Goal: Task Accomplishment & Management: Use online tool/utility

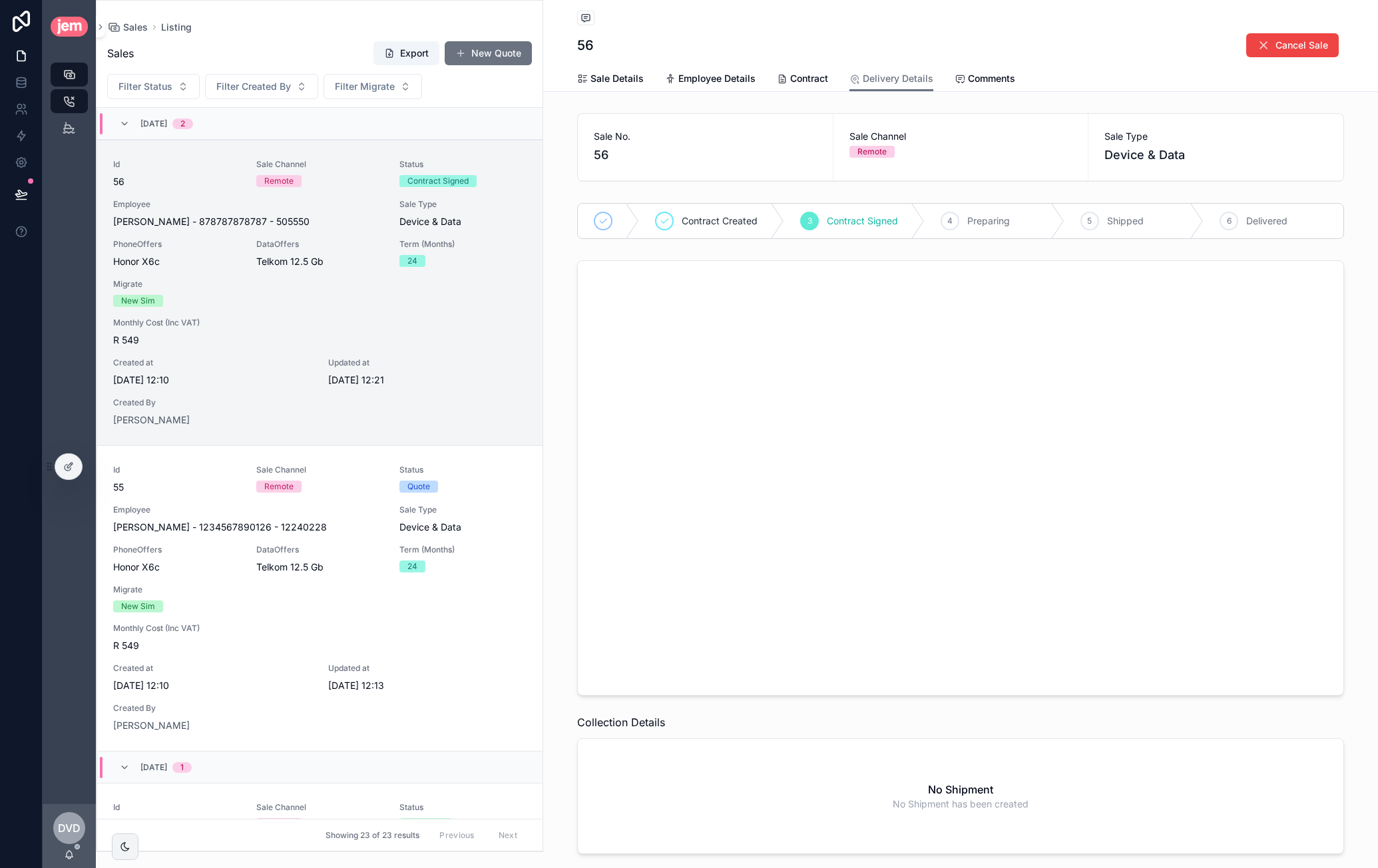
scroll to position [32, 0]
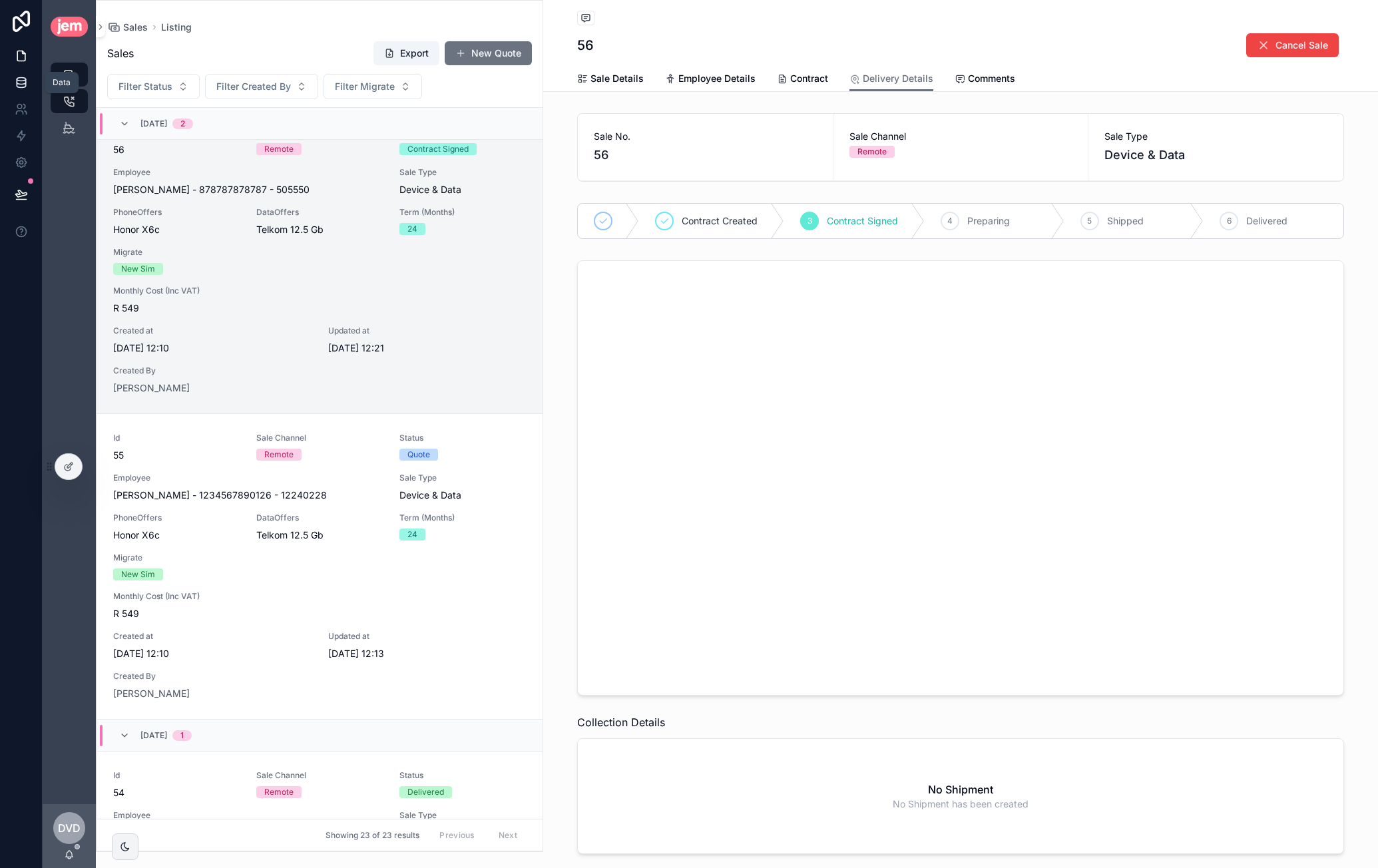
click at [29, 87] on link at bounding box center [21, 83] width 42 height 27
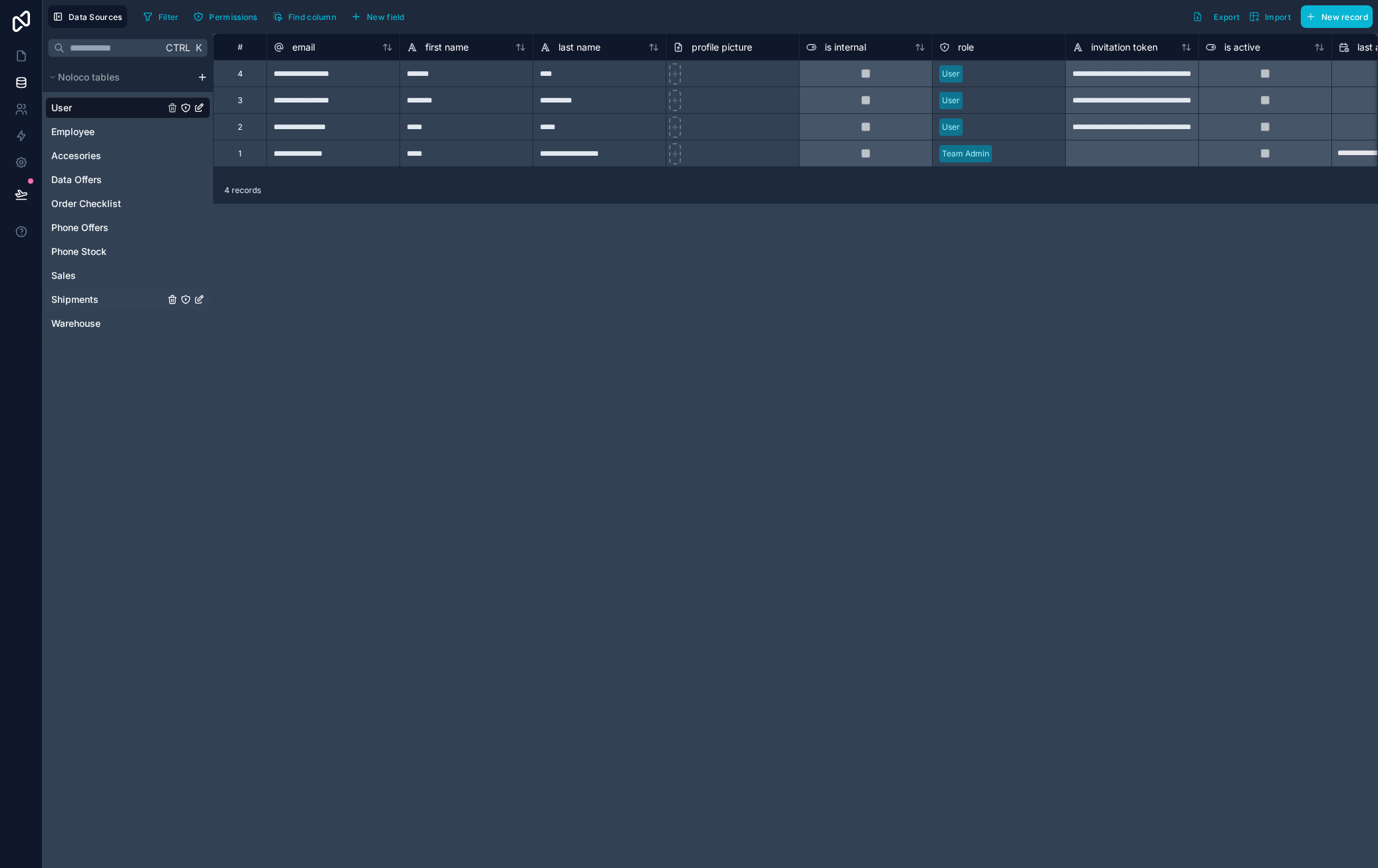
click at [91, 298] on span "Shipments" at bounding box center [74, 299] width 47 height 13
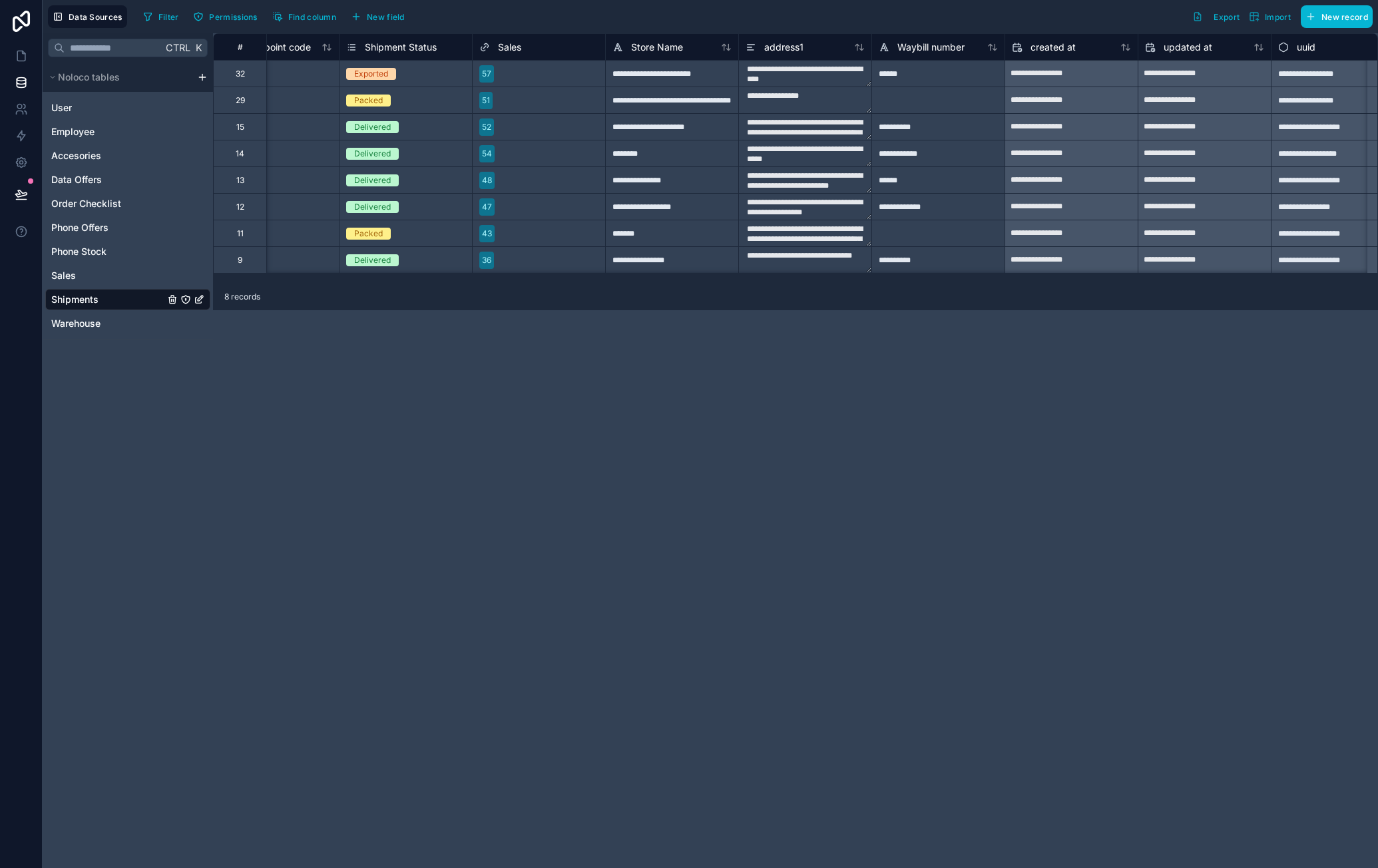
scroll to position [0, 98]
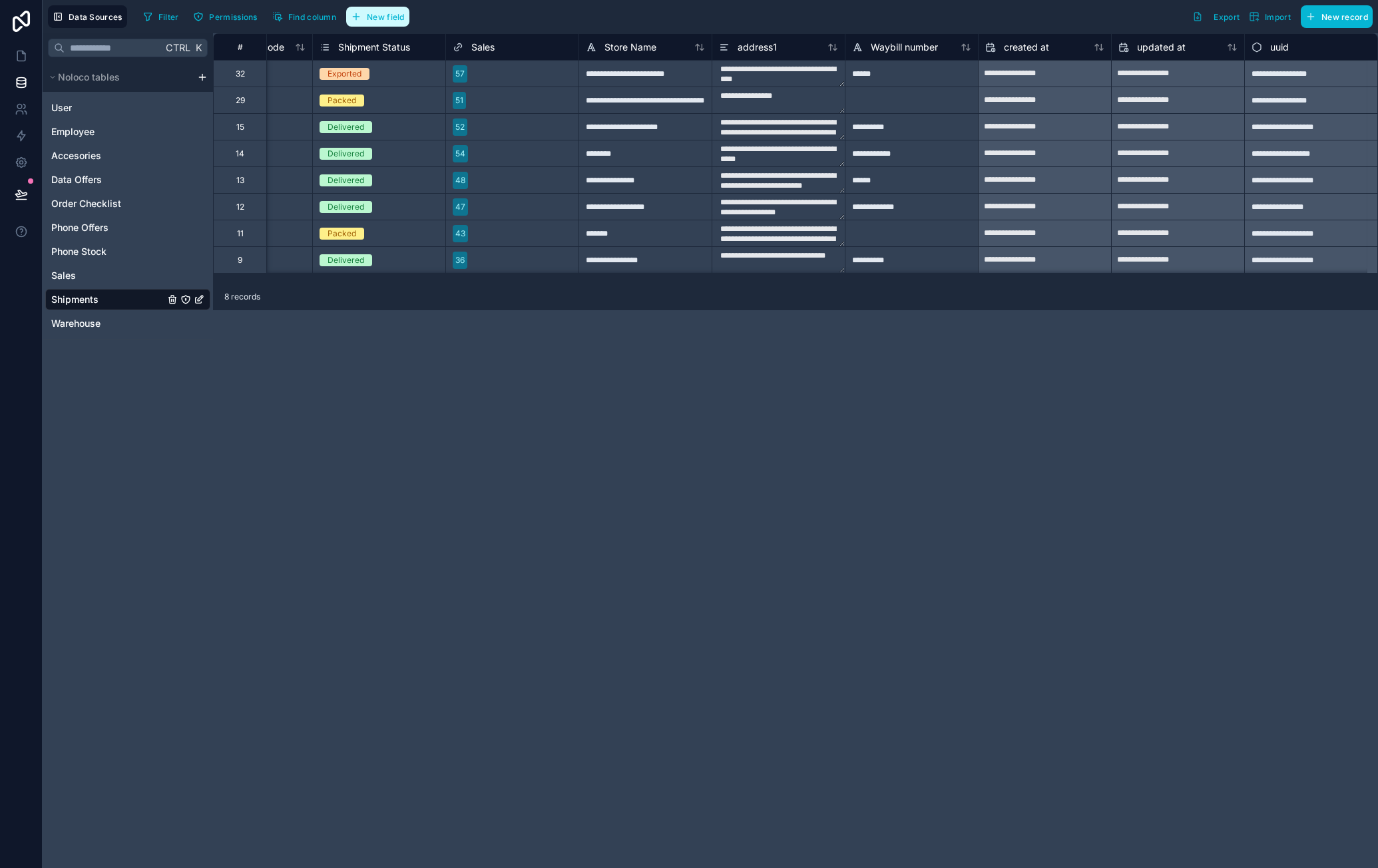
click at [405, 21] on button "New field" at bounding box center [377, 16] width 63 height 20
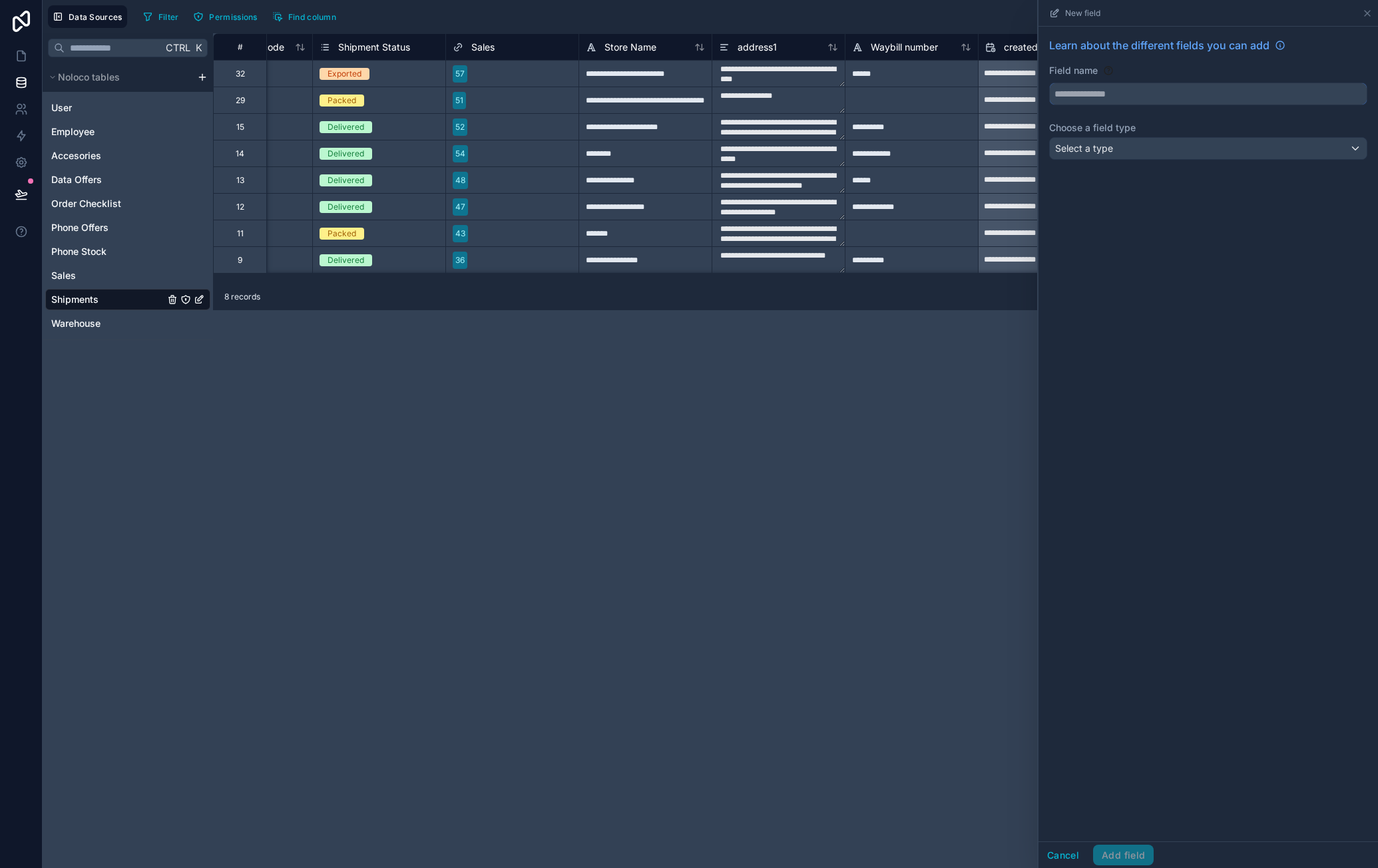
click at [1134, 95] on input "text" at bounding box center [1208, 94] width 317 height 22
click at [1049, 83] on button "*****" at bounding box center [1208, 94] width 318 height 22
type input "**********"
click at [1140, 147] on div "Select a type" at bounding box center [1208, 148] width 317 height 22
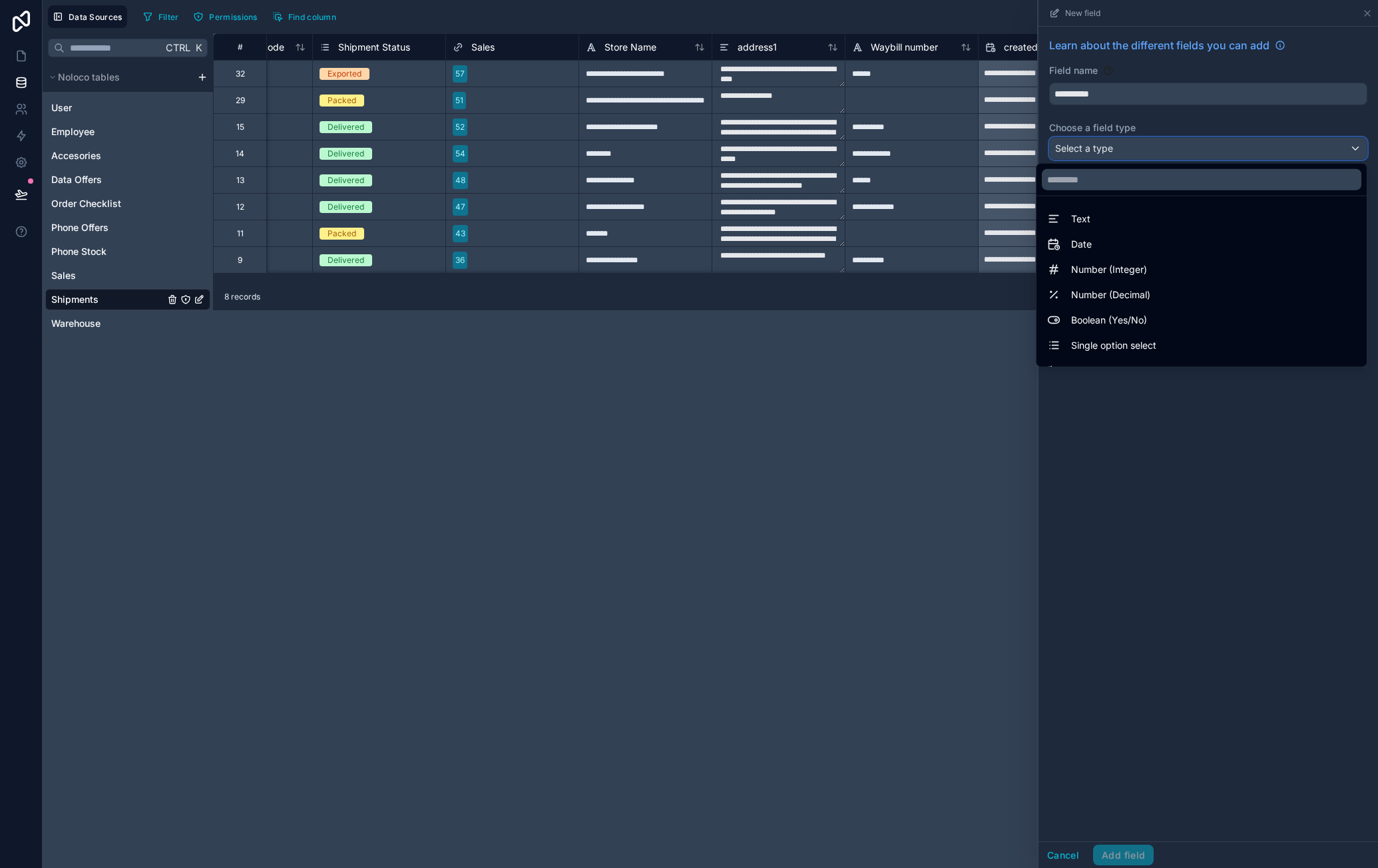
scroll to position [386, 0]
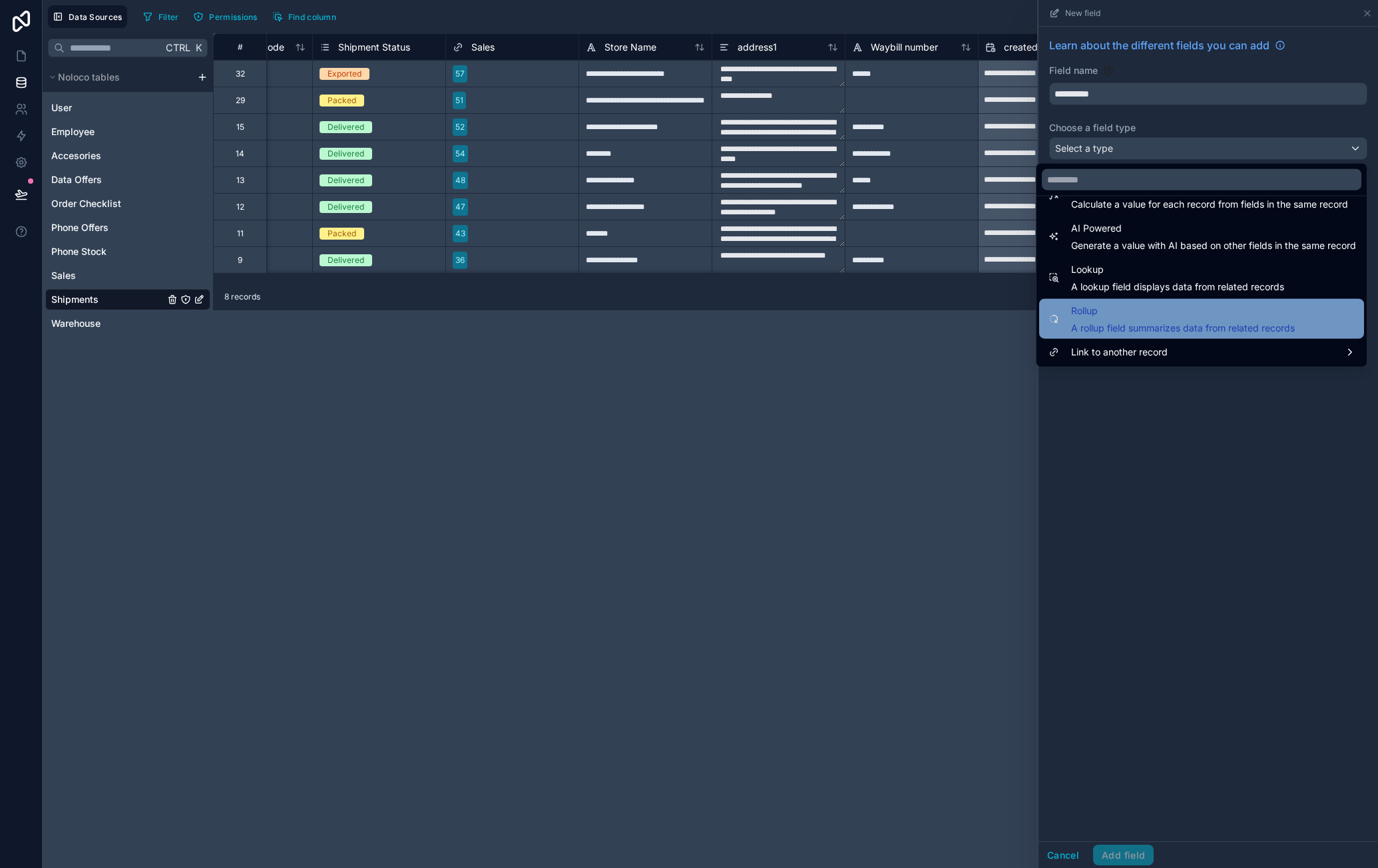
click at [1184, 311] on span "Rollup" at bounding box center [1182, 310] width 223 height 16
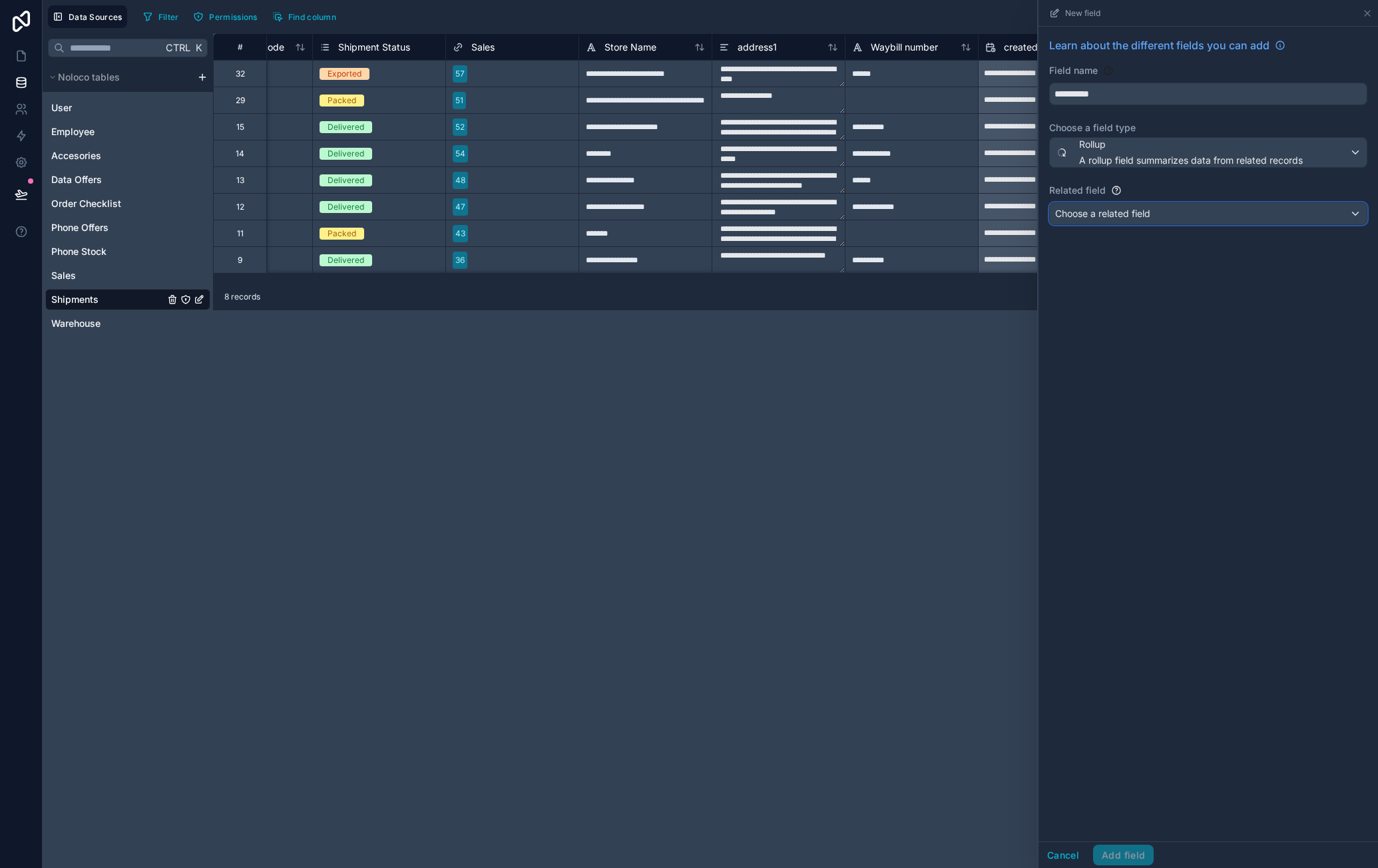
click at [1166, 212] on div "Choose a related field" at bounding box center [1208, 214] width 317 height 22
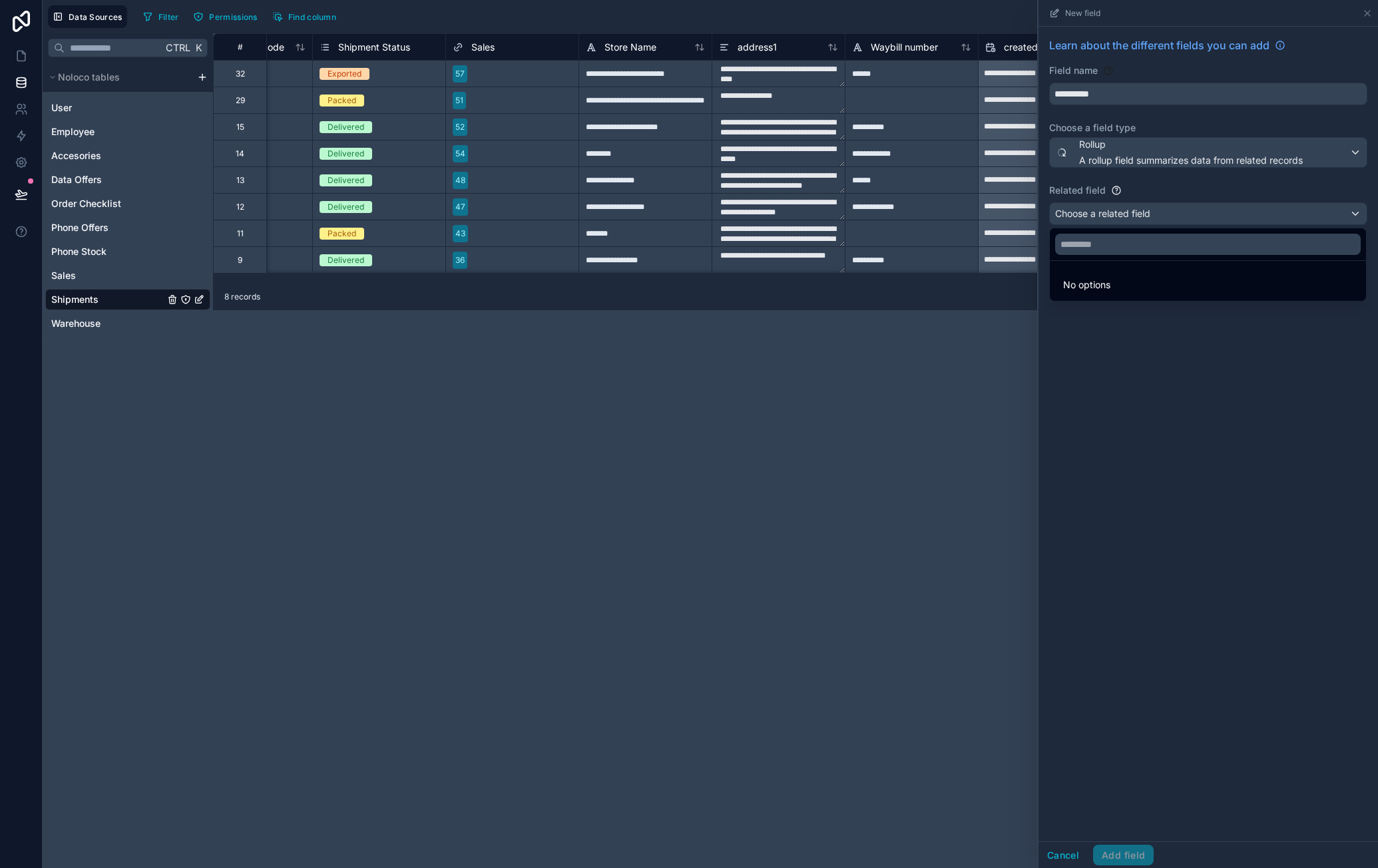
click at [1149, 366] on div at bounding box center [1208, 434] width 339 height 868
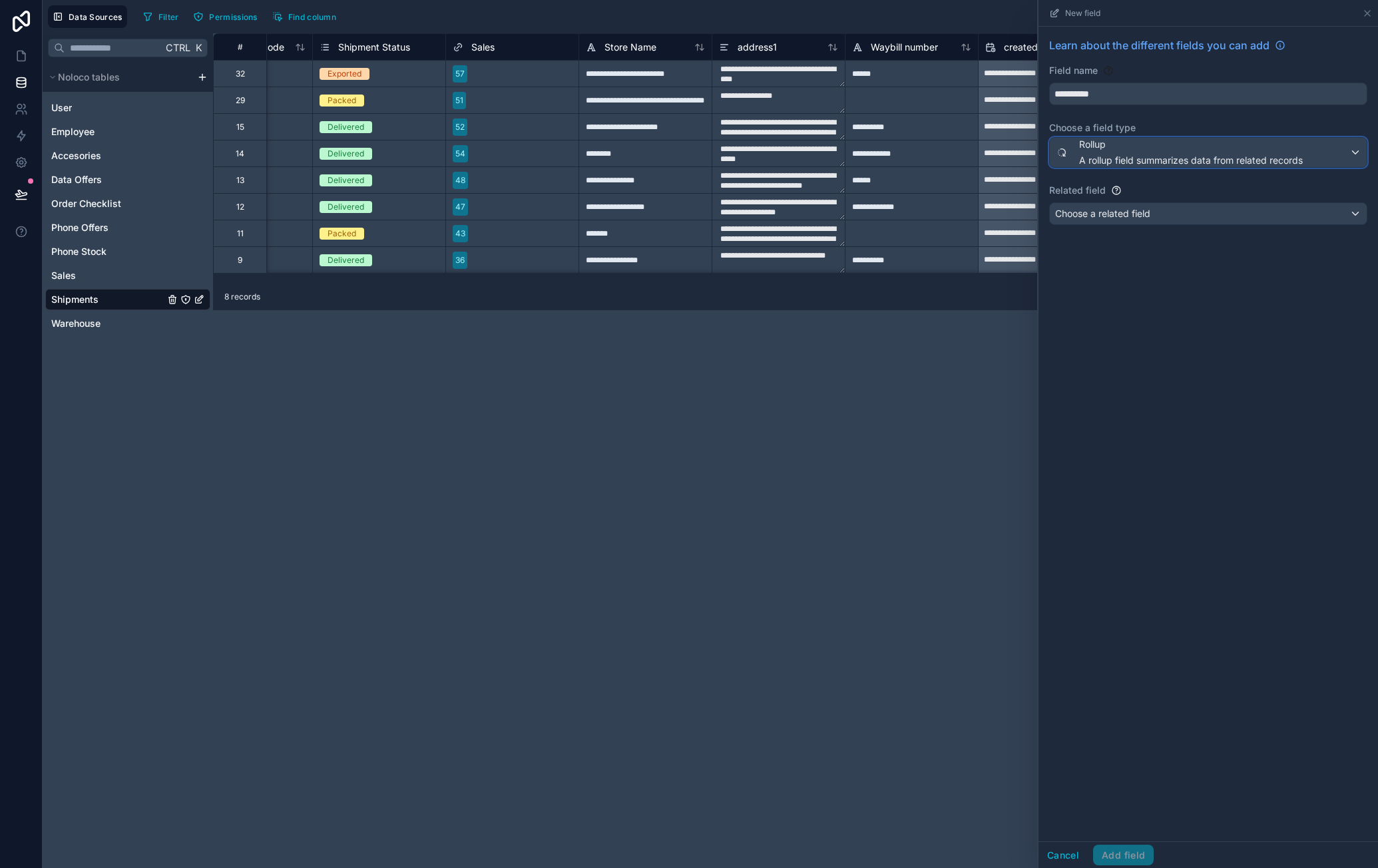
click at [1160, 155] on span "A rollup field summarizes data from related records" at bounding box center [1190, 161] width 223 height 13
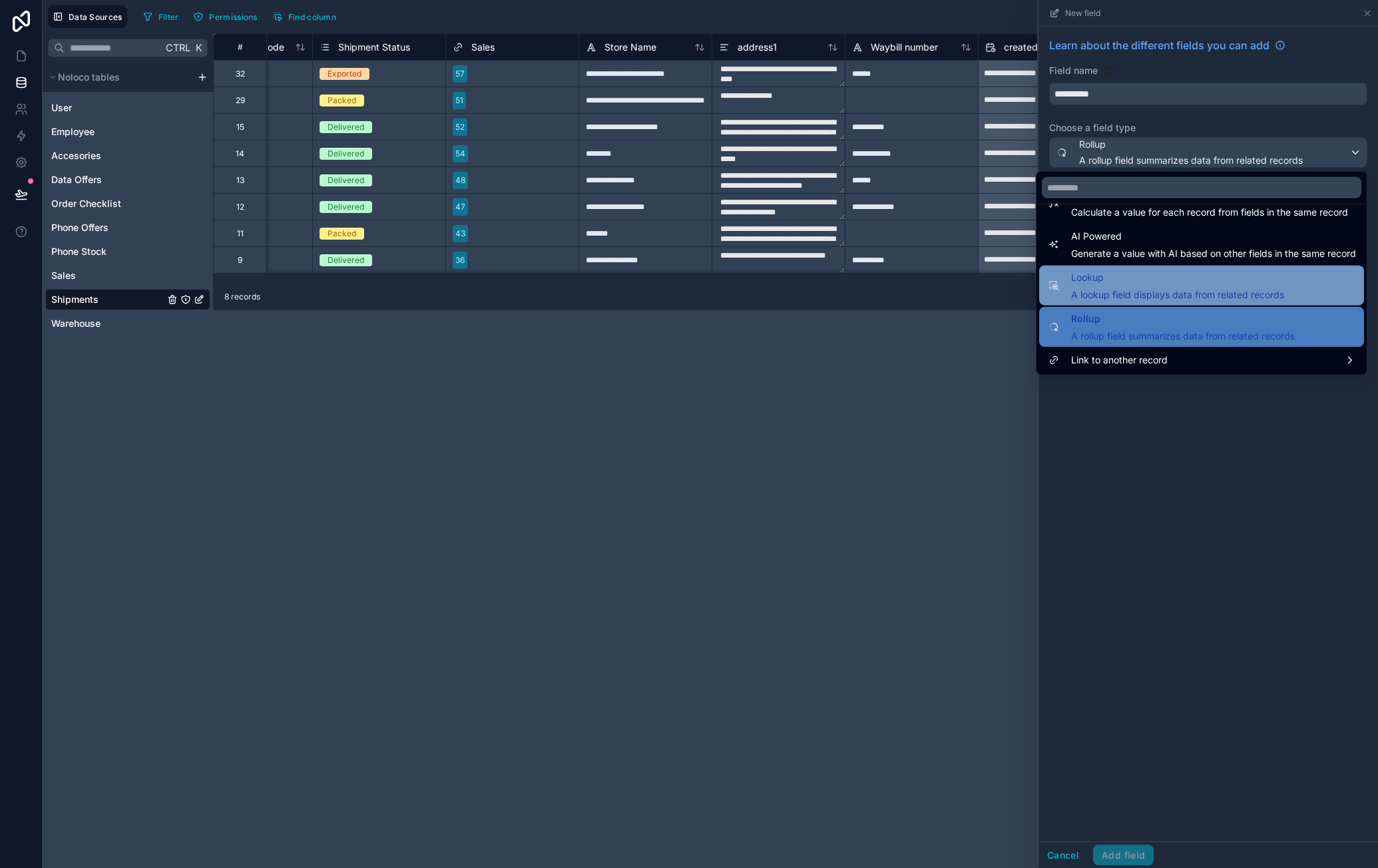
click at [1187, 293] on span "A lookup field displays data from related records" at bounding box center [1177, 295] width 213 height 13
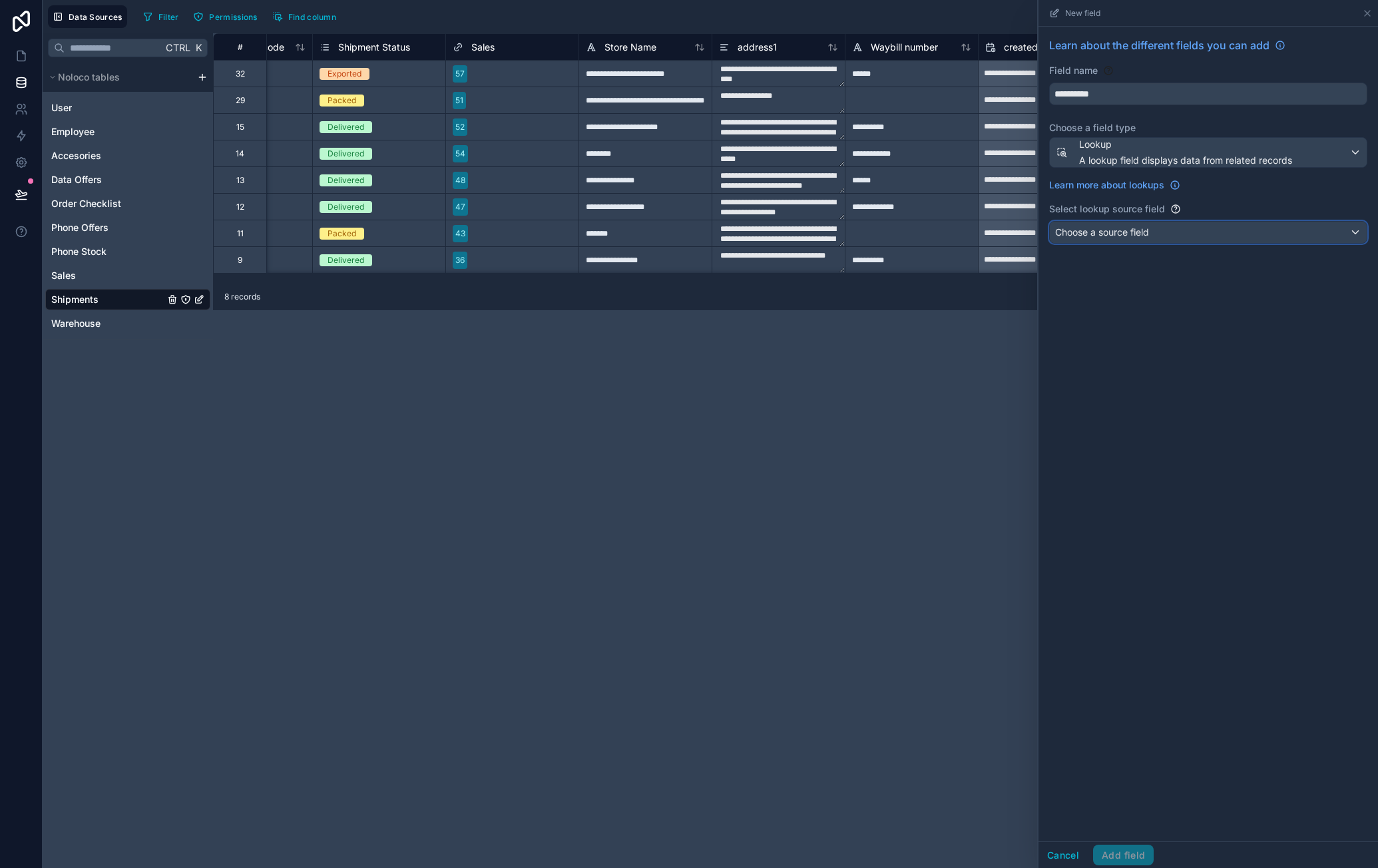
click at [1161, 233] on div "Choose a source field" at bounding box center [1208, 232] width 317 height 22
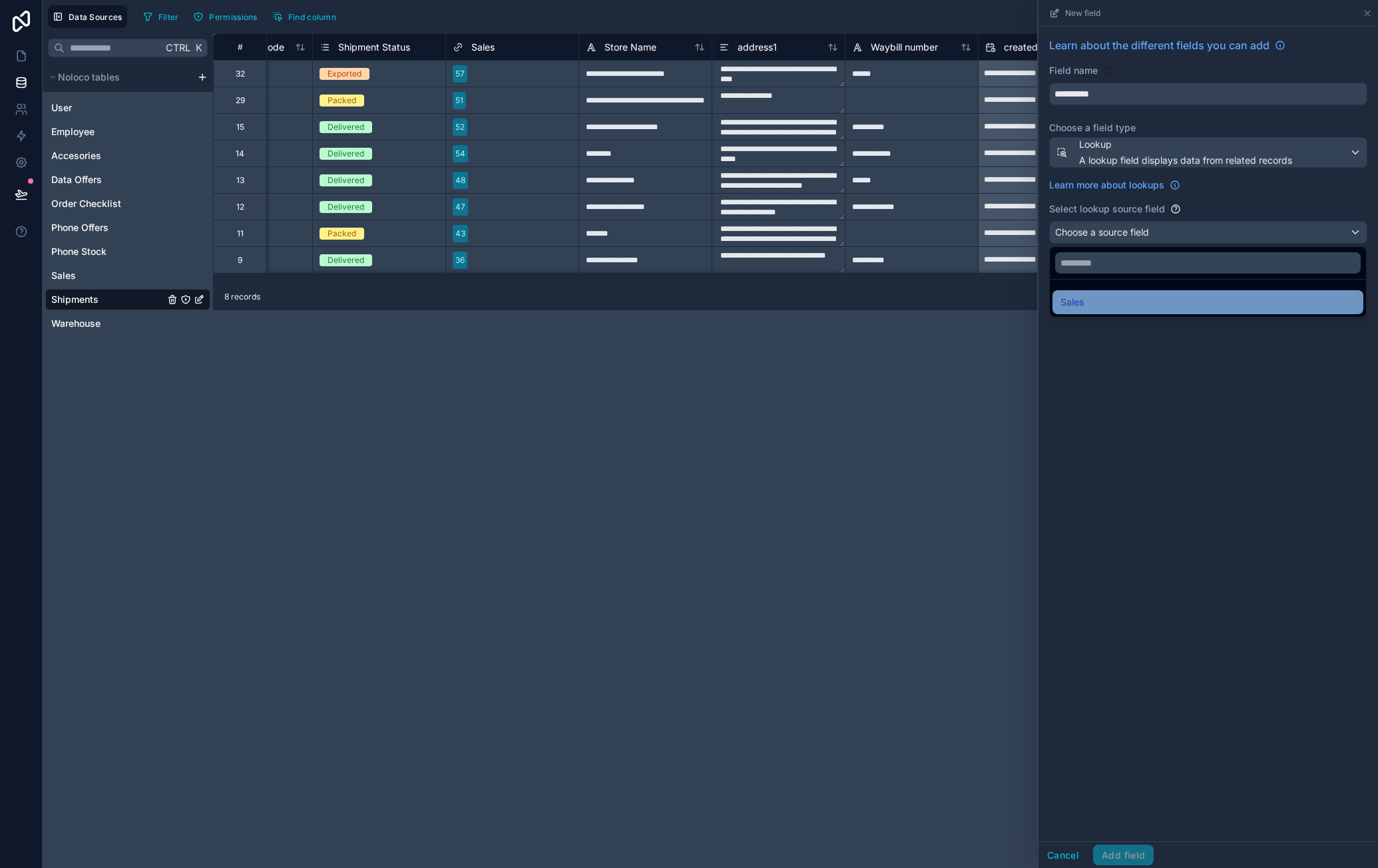
click at [1117, 295] on div "Sales" at bounding box center [1208, 301] width 295 height 16
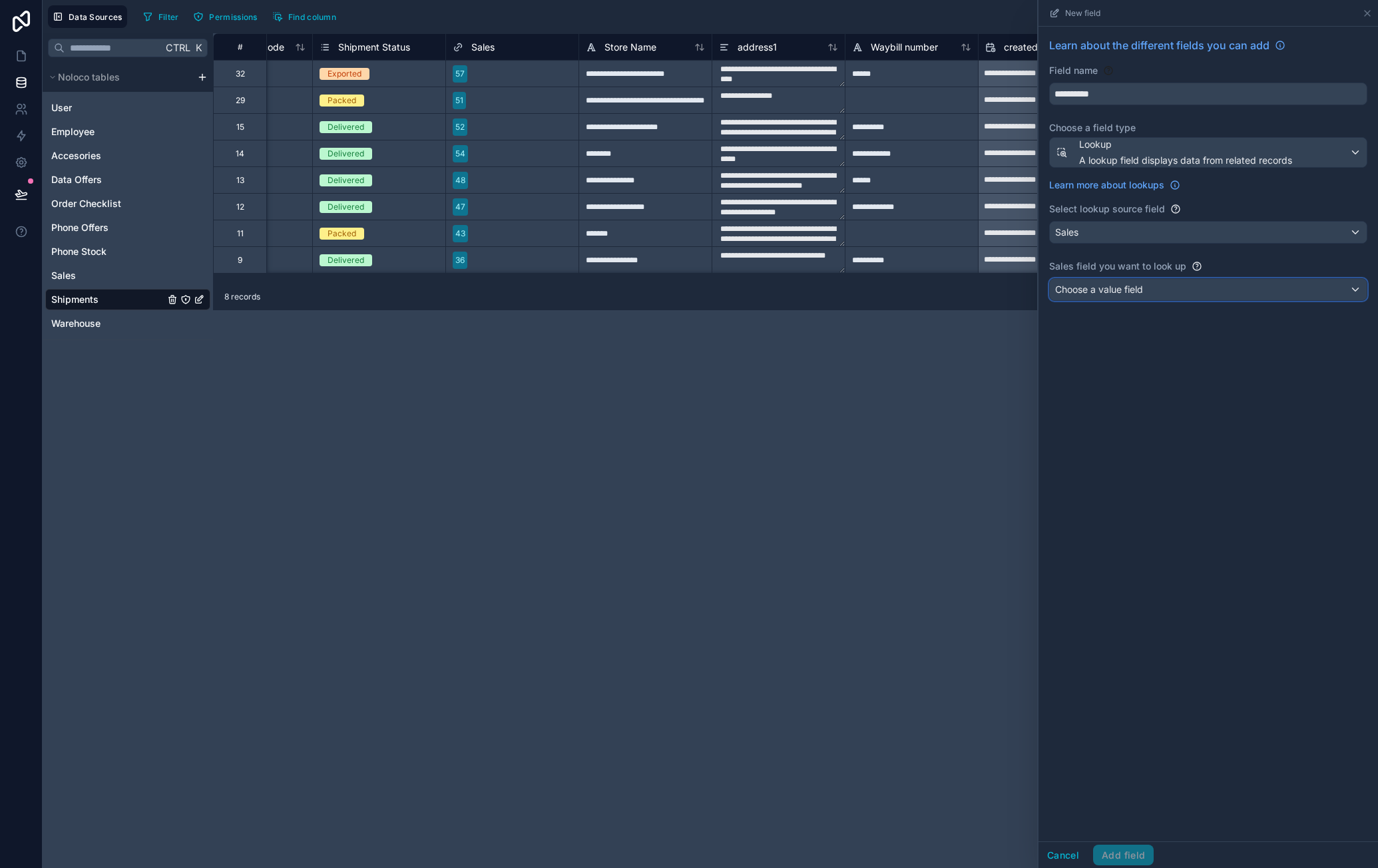
click at [1136, 286] on span "Choose a value field" at bounding box center [1099, 289] width 88 height 11
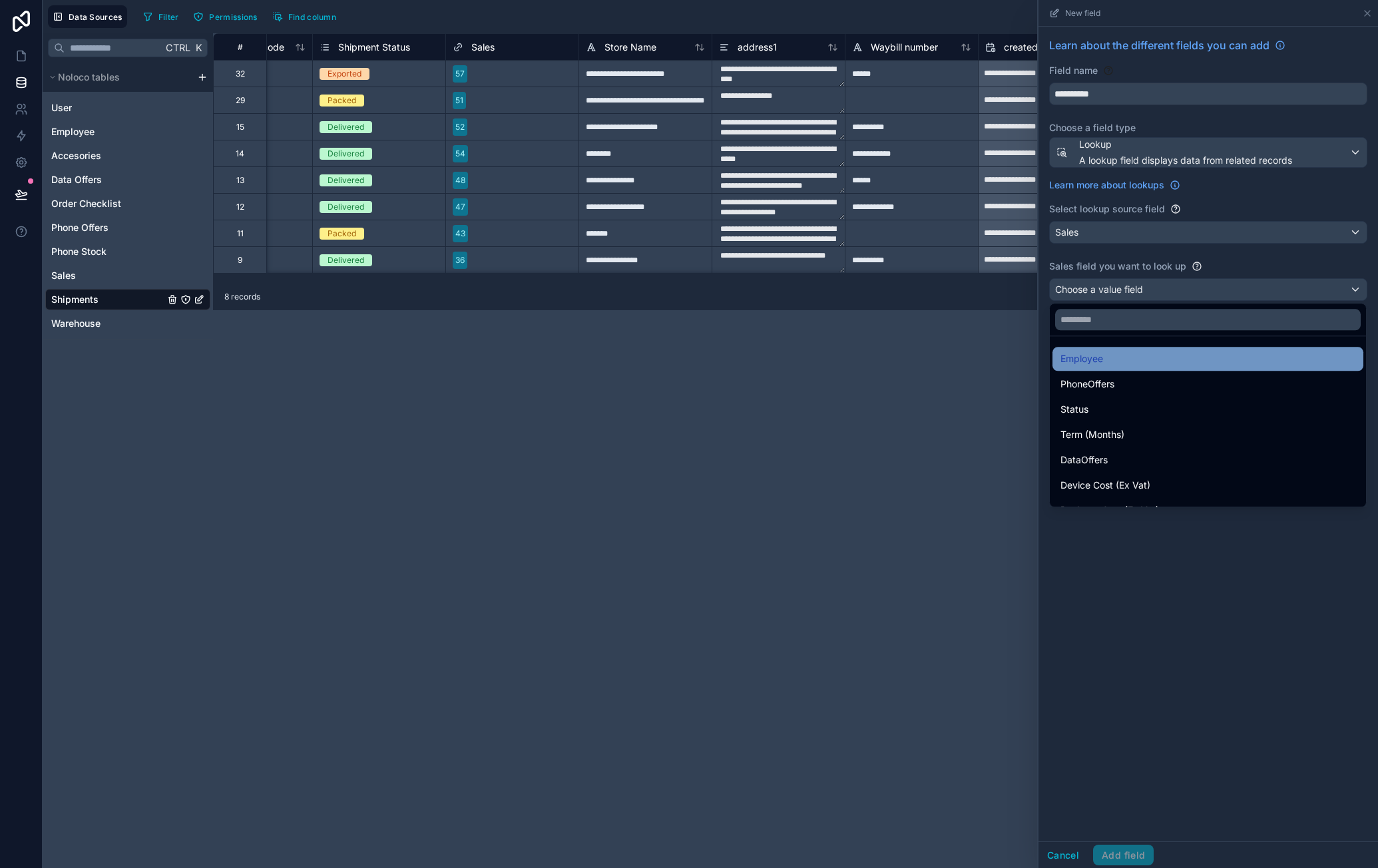
click at [1137, 354] on div "Employee" at bounding box center [1208, 358] width 295 height 16
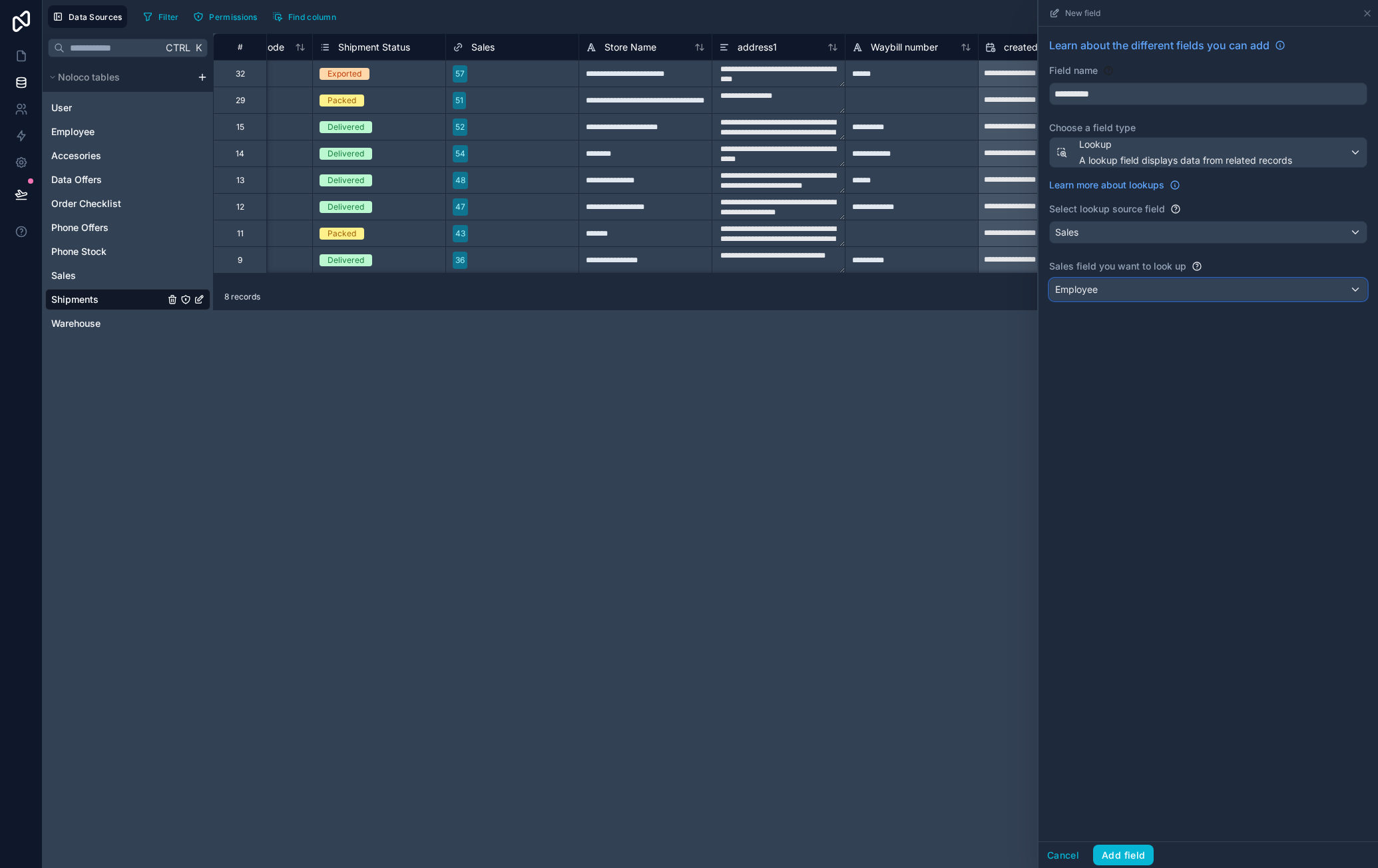
click at [1148, 291] on div "Employee" at bounding box center [1208, 290] width 317 height 22
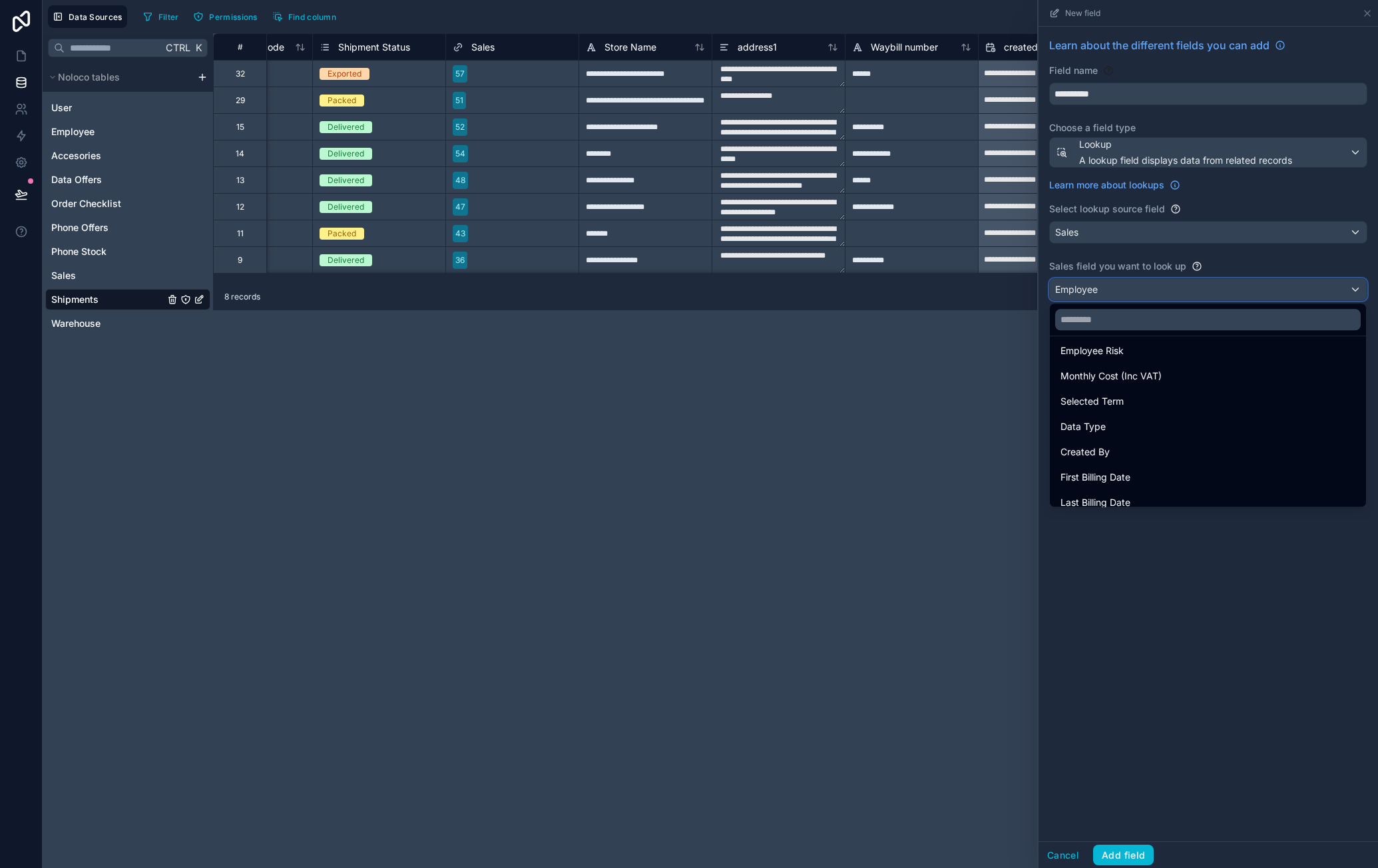
scroll to position [267, 0]
click at [1158, 318] on input "text" at bounding box center [1208, 319] width 305 height 22
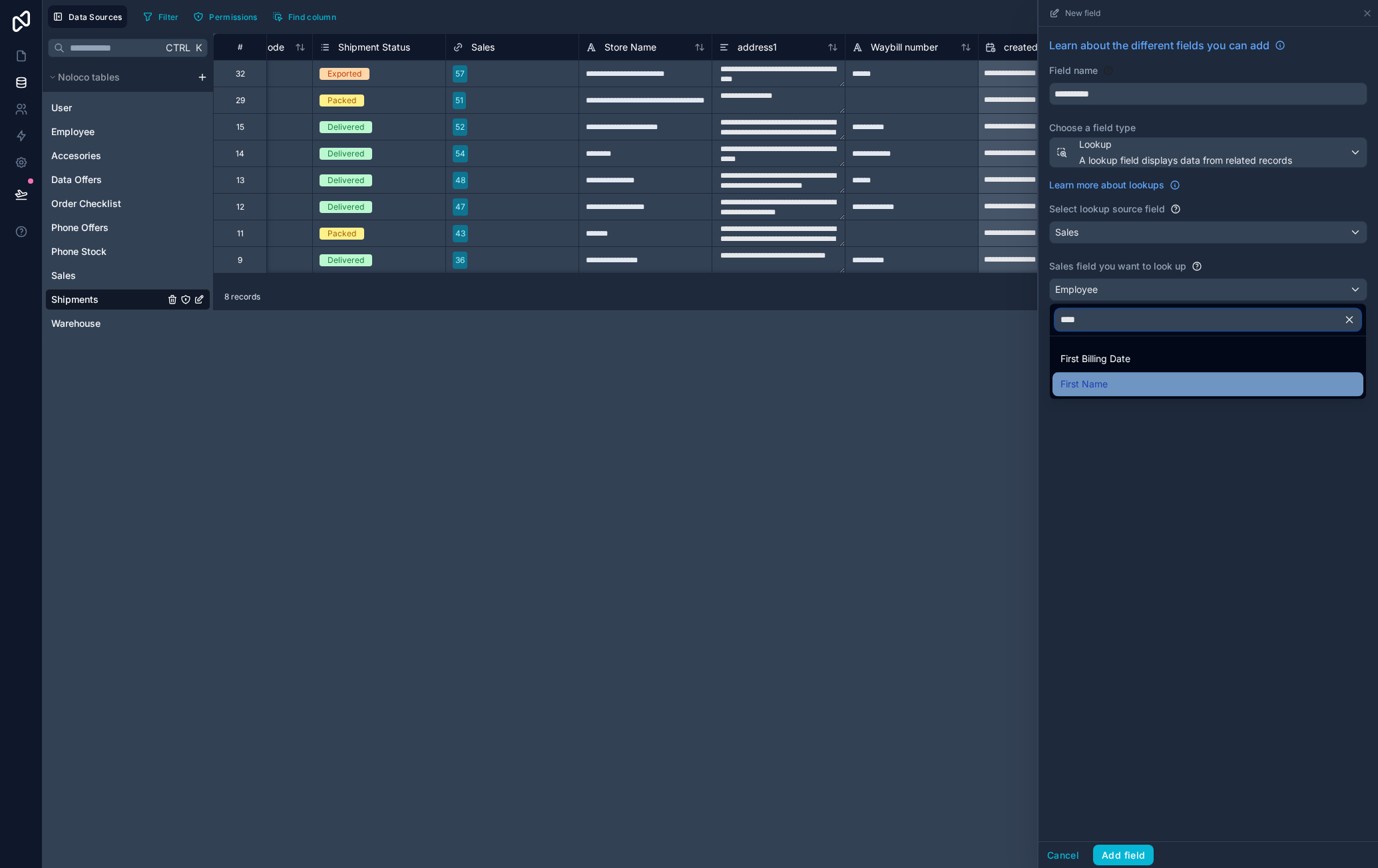
type input "****"
click at [1120, 380] on div "First Name" at bounding box center [1208, 383] width 295 height 16
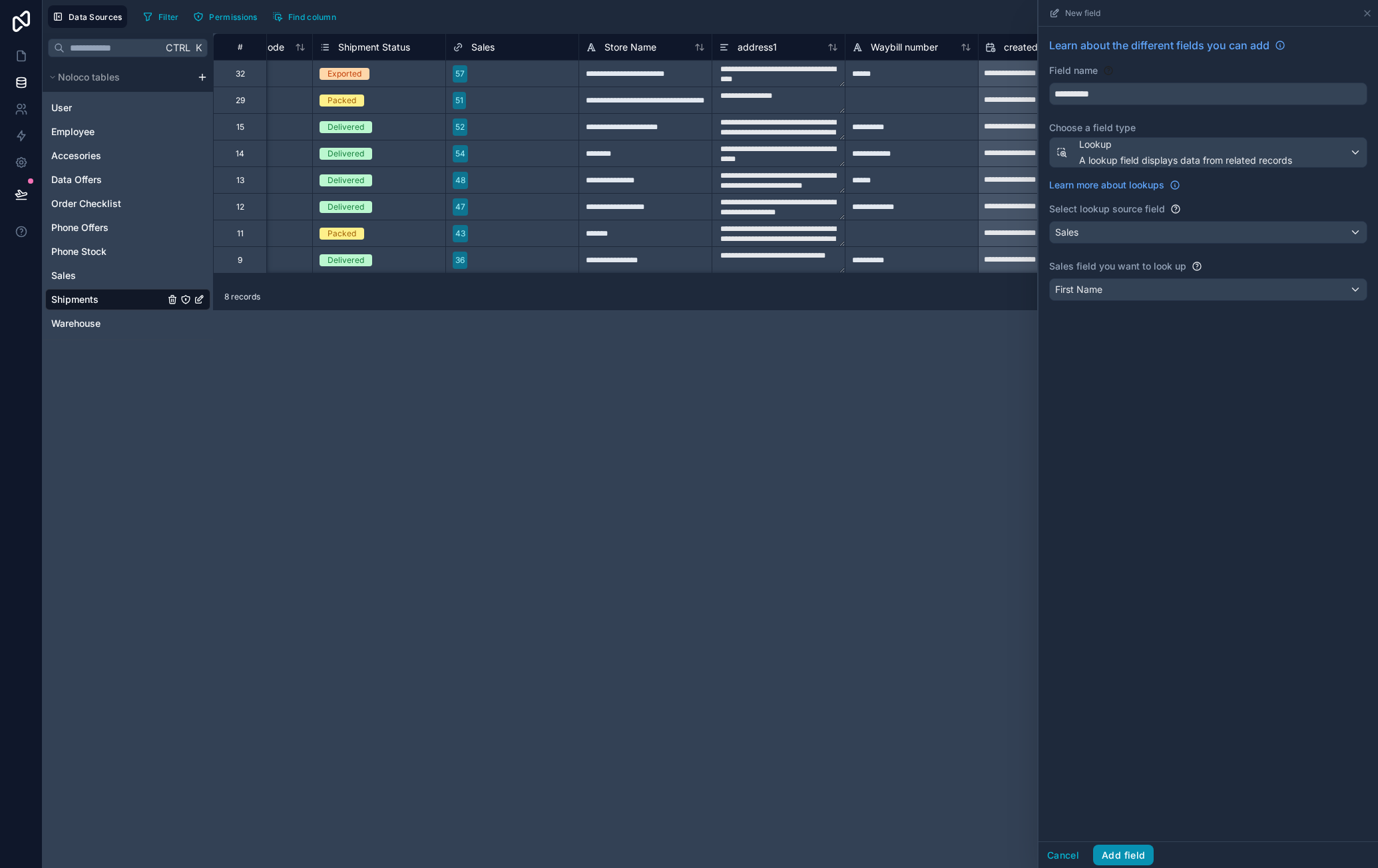
click at [1126, 854] on button "Add field" at bounding box center [1123, 855] width 60 height 22
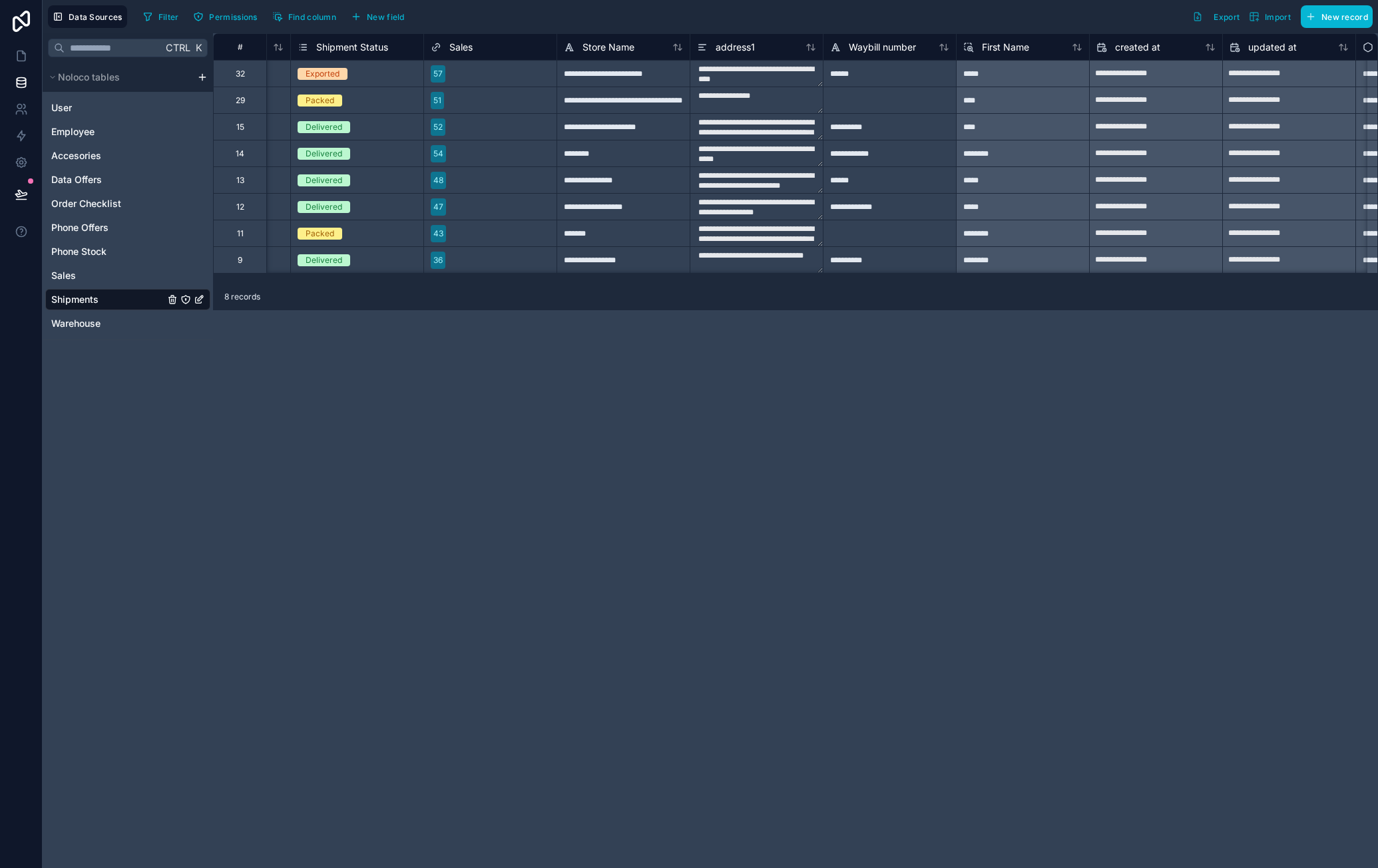
scroll to position [0, 230]
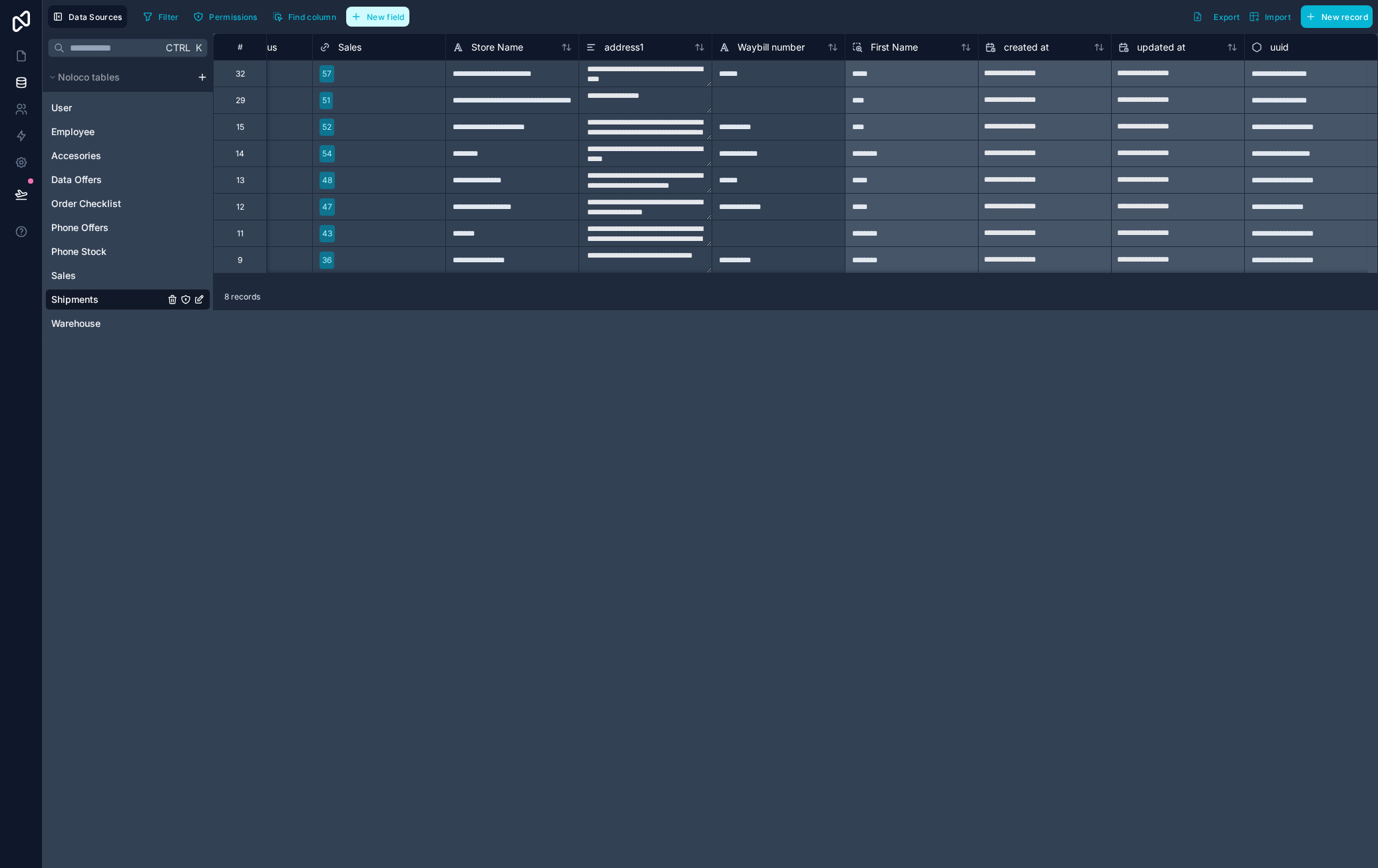
click at [394, 12] on span "New field" at bounding box center [386, 16] width 38 height 10
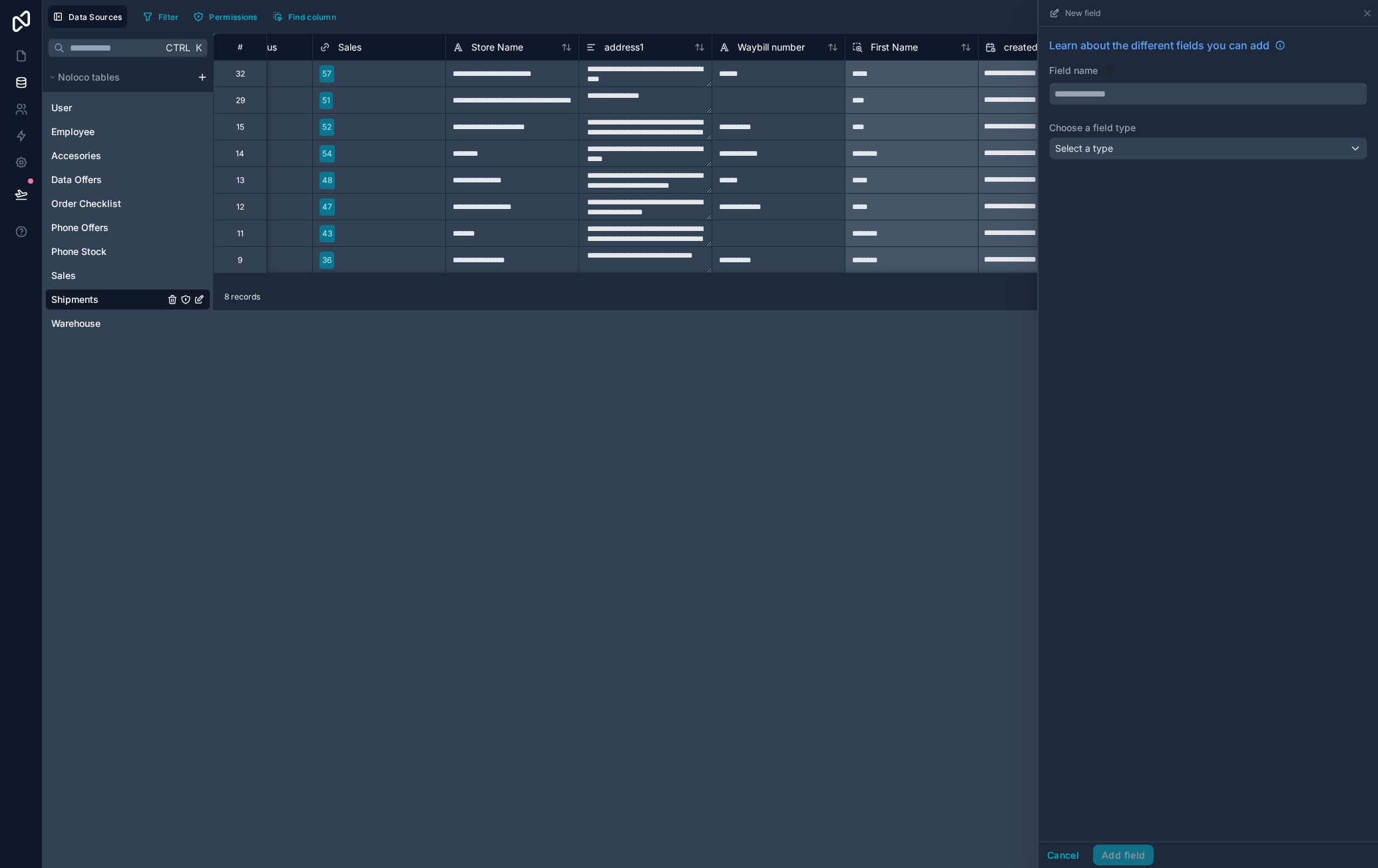
click at [1080, 98] on input "text" at bounding box center [1208, 94] width 317 height 22
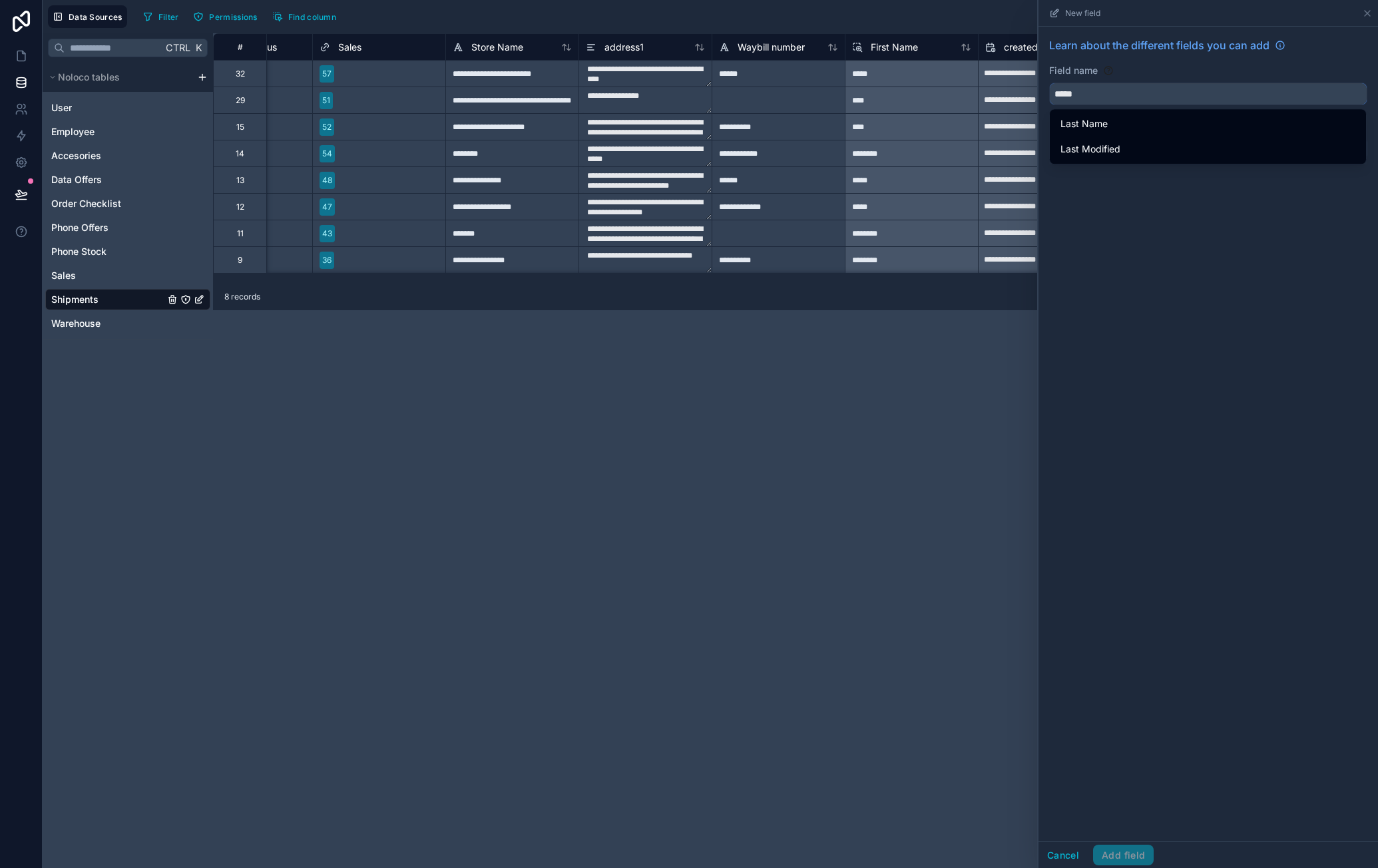
click at [1049, 83] on button "****" at bounding box center [1208, 94] width 318 height 22
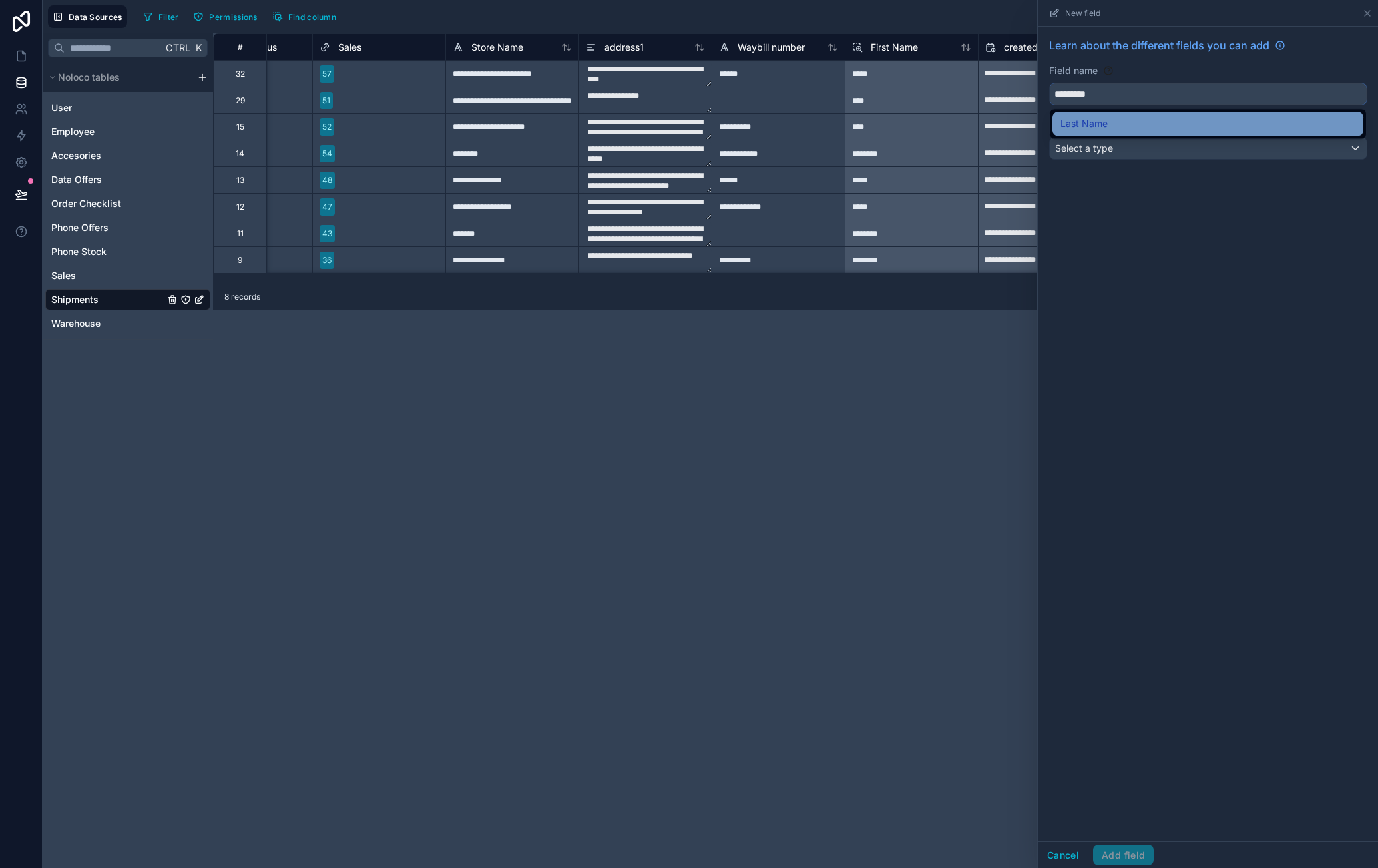
type input "*********"
click at [1129, 141] on div "Select a type" at bounding box center [1208, 148] width 317 height 22
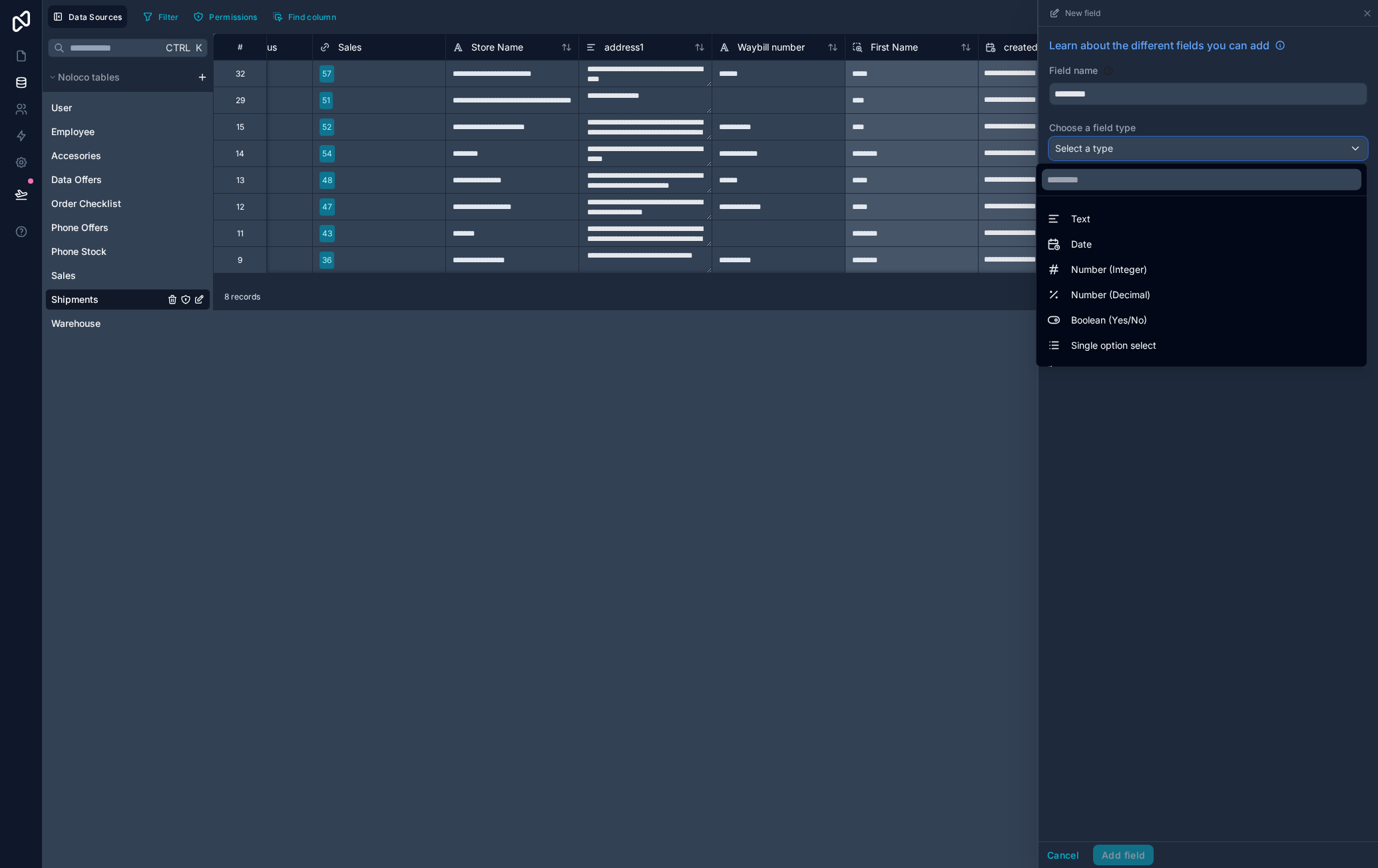
scroll to position [386, 0]
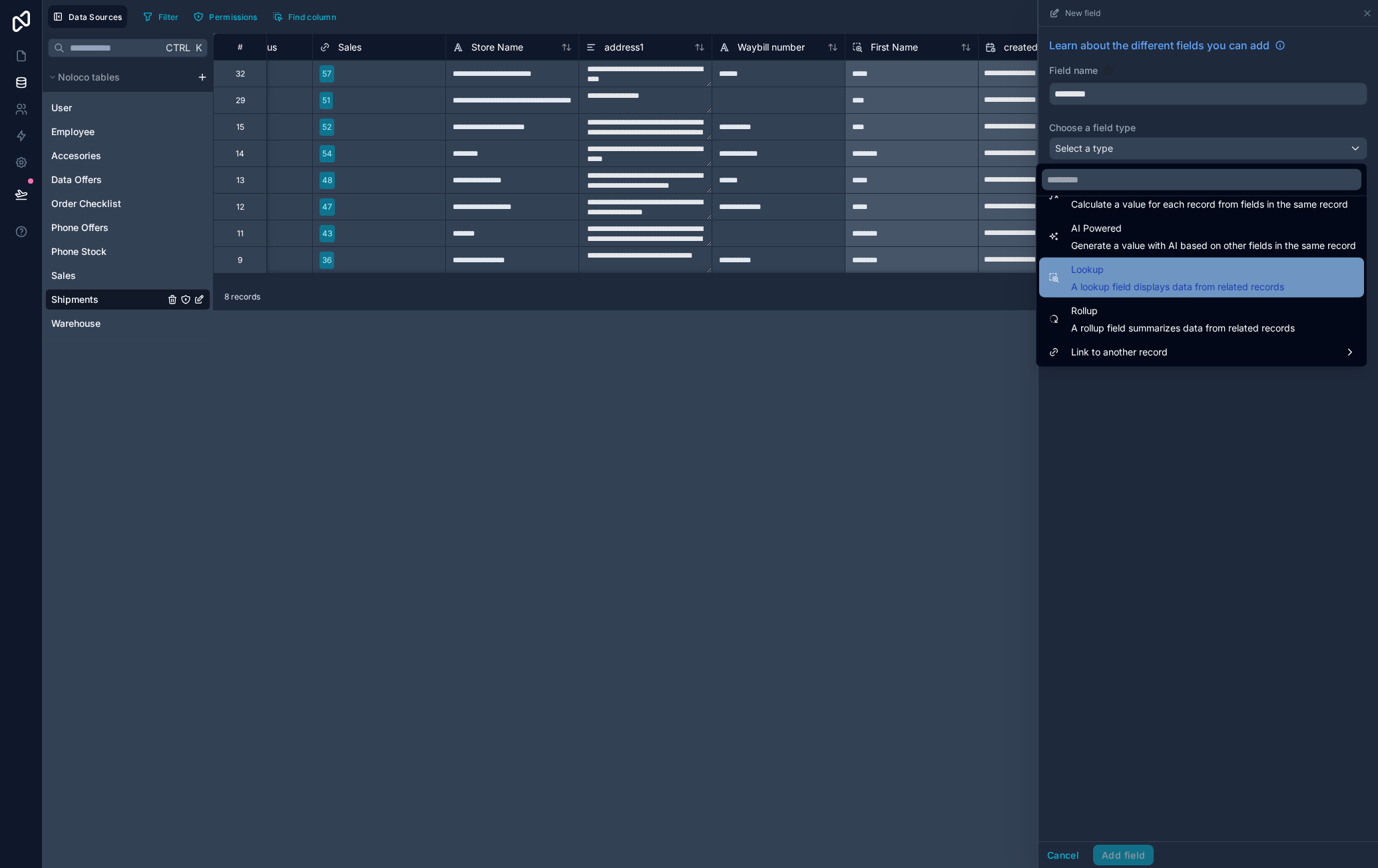
click at [1166, 287] on span "A lookup field displays data from related records" at bounding box center [1177, 287] width 213 height 13
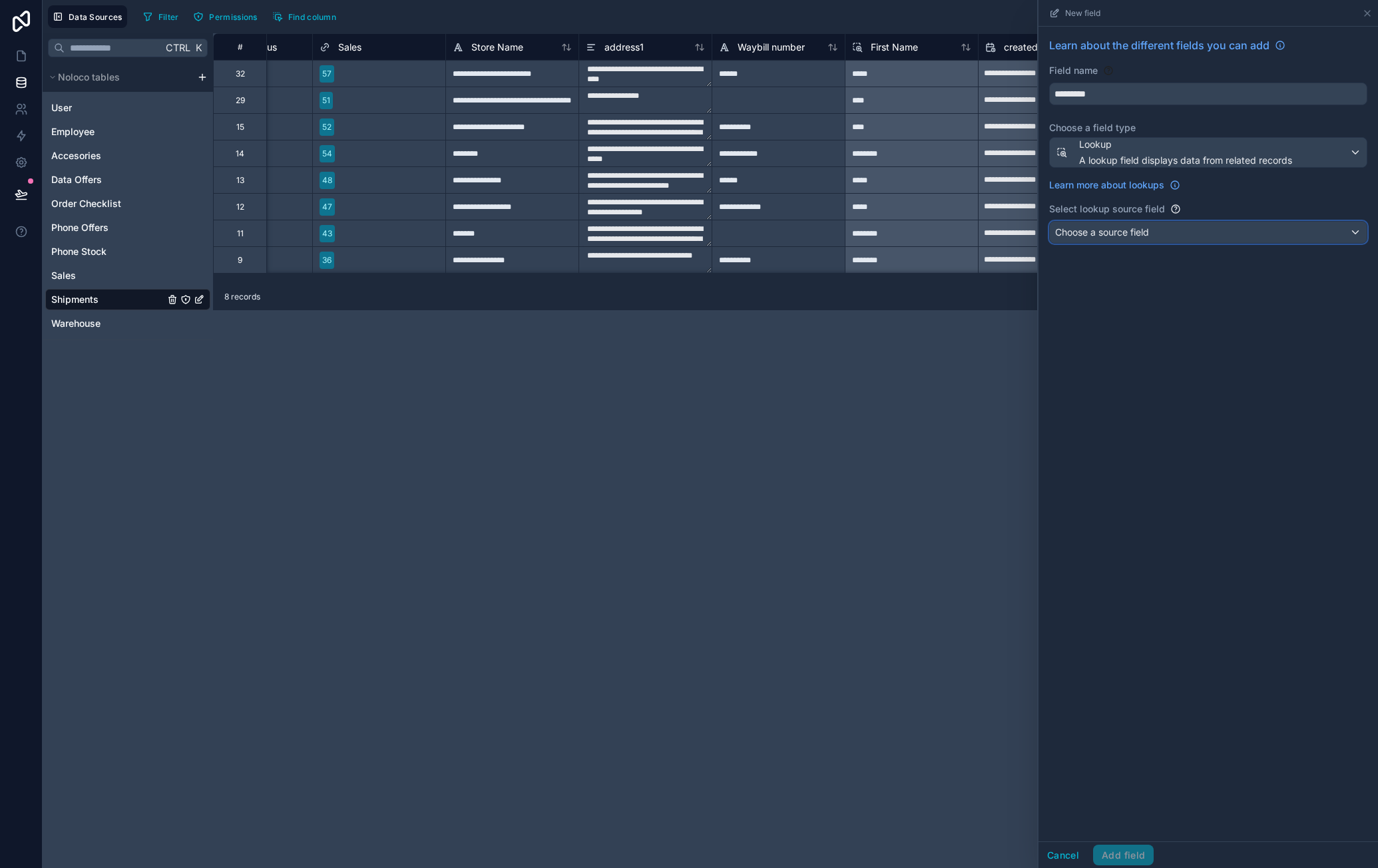
click at [1147, 229] on span "Choose a source field" at bounding box center [1102, 232] width 94 height 11
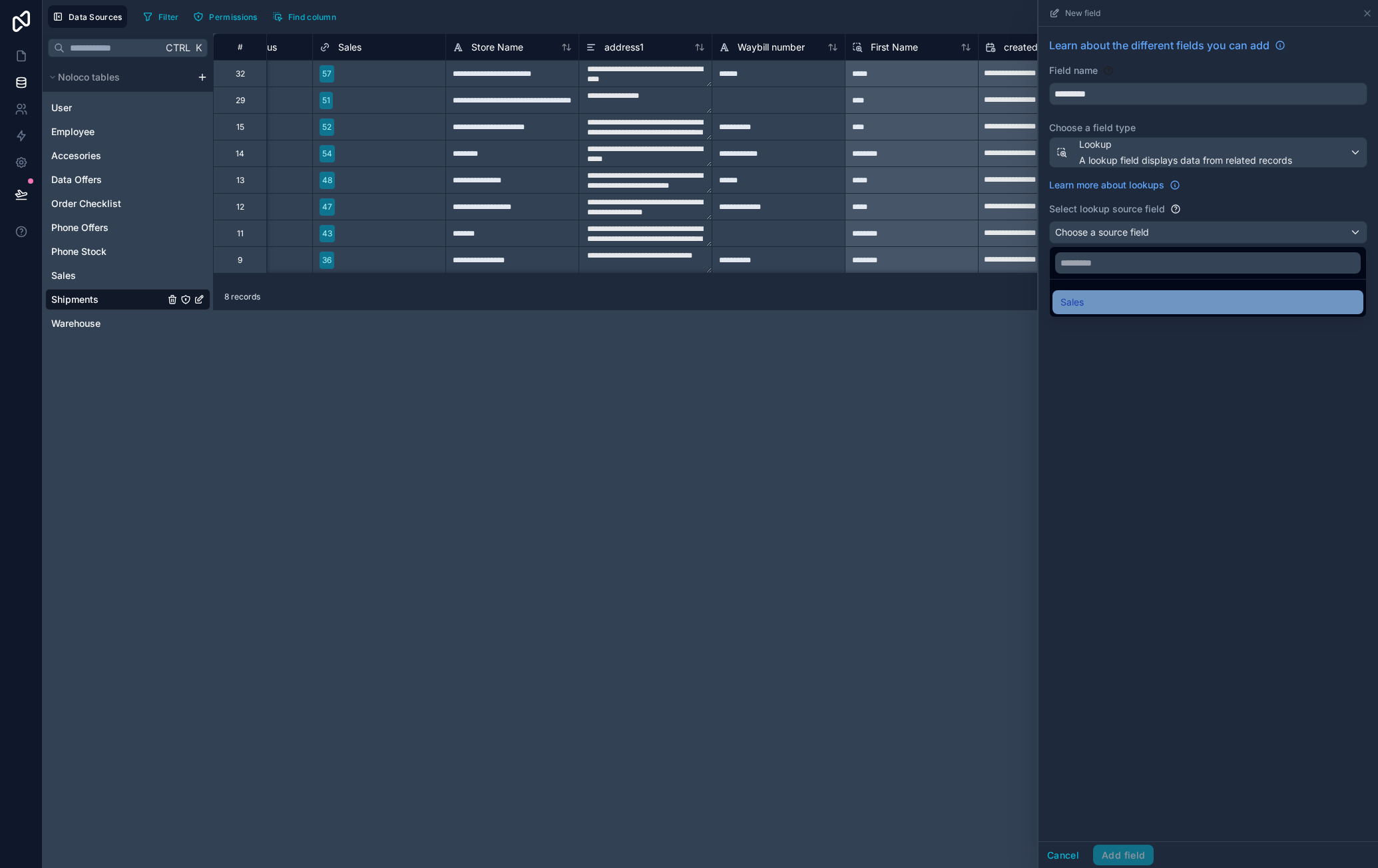
click at [1126, 301] on div "Sales" at bounding box center [1208, 301] width 295 height 16
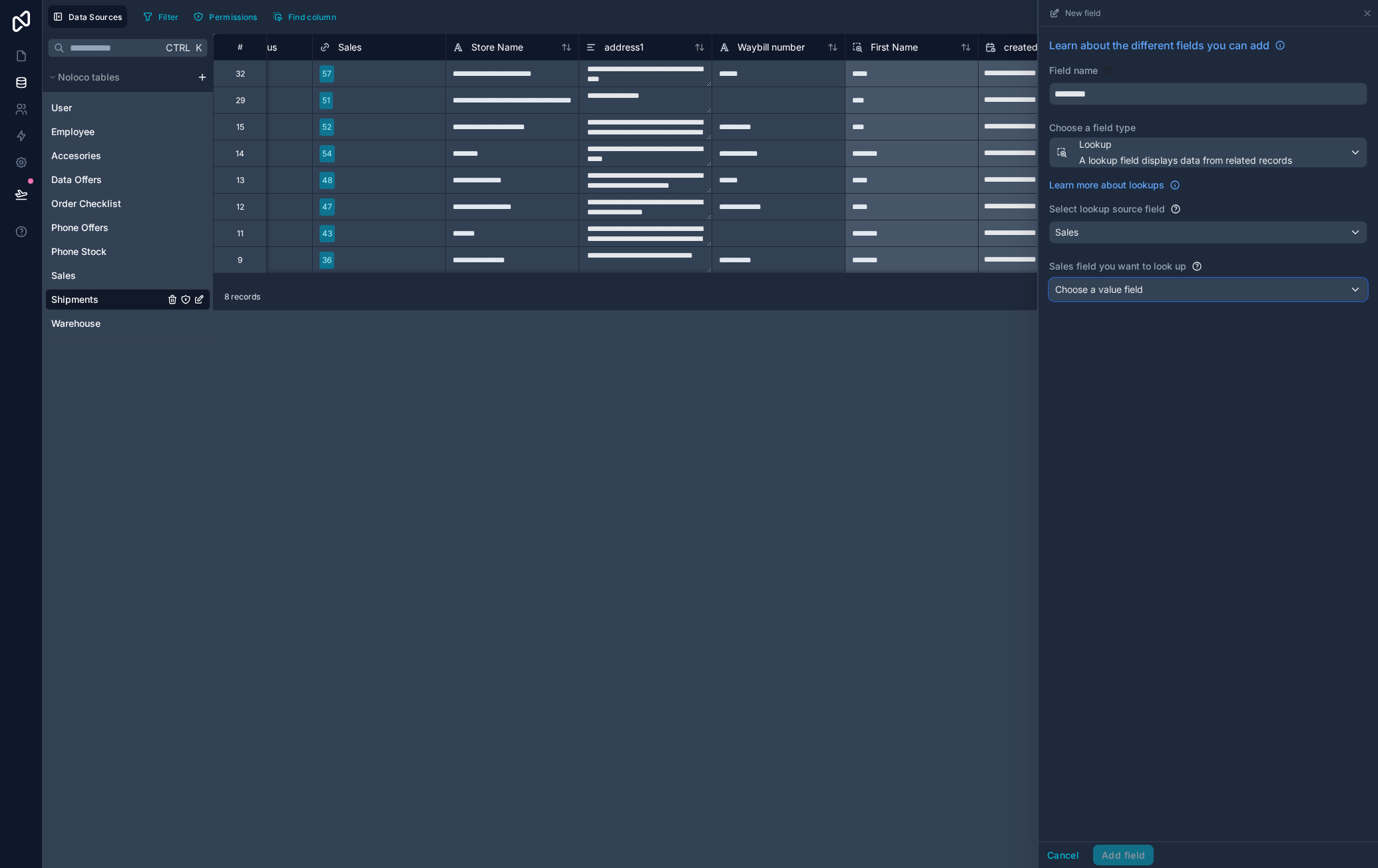
click at [1157, 291] on div "Choose a value field" at bounding box center [1208, 290] width 317 height 22
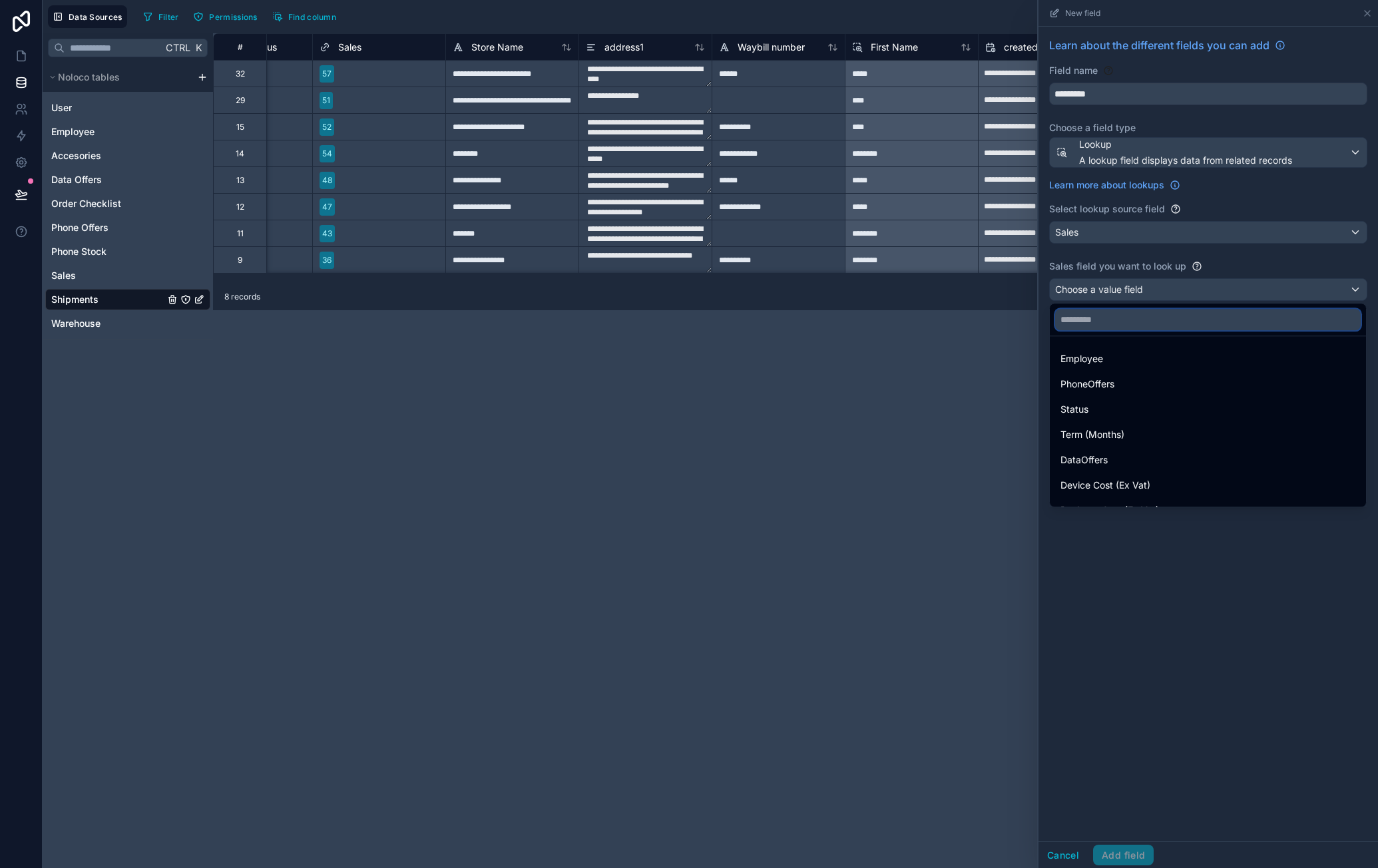
click at [1117, 323] on input "text" at bounding box center [1208, 319] width 305 height 22
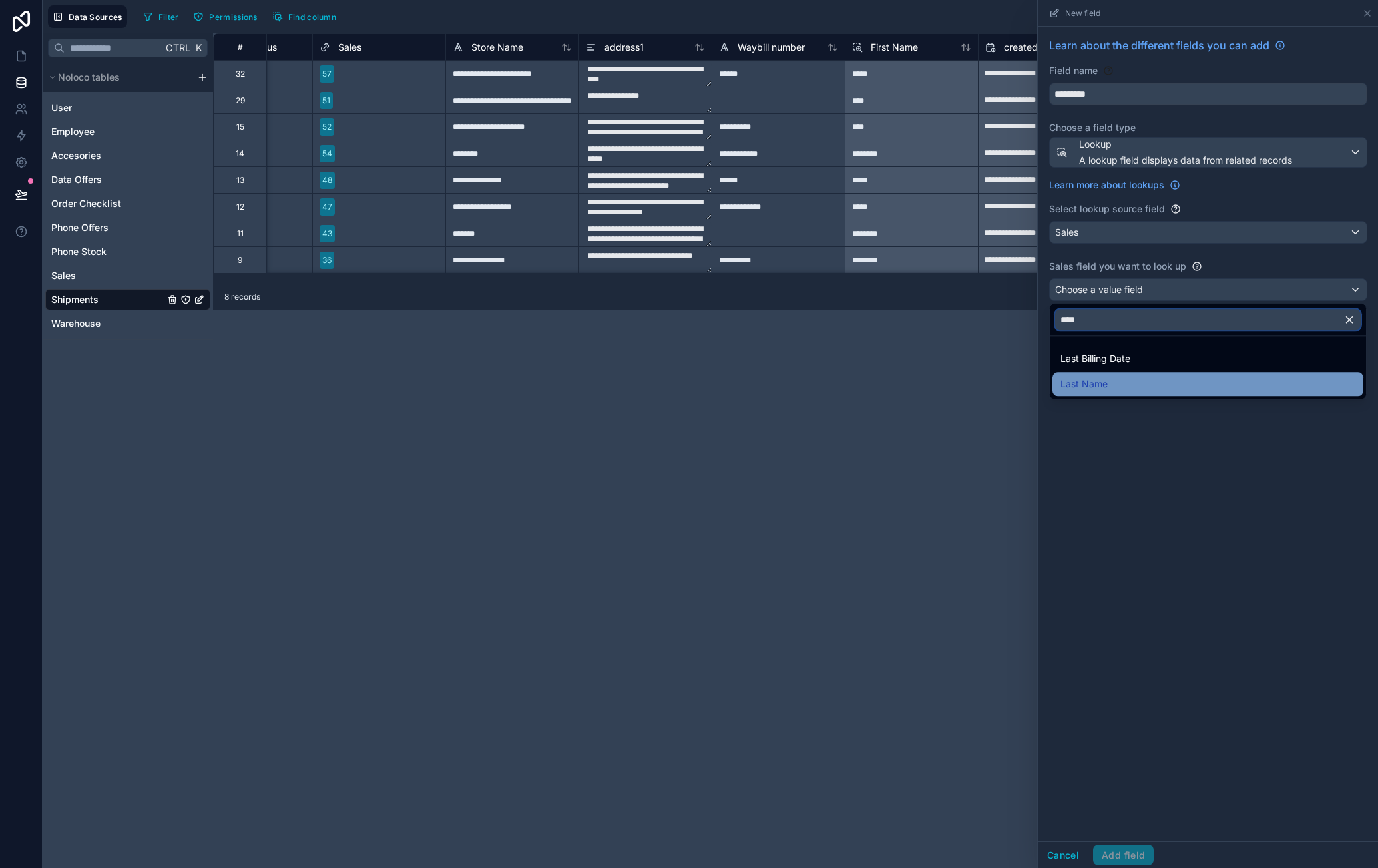
type input "****"
click at [1103, 382] on span "Last Name" at bounding box center [1083, 383] width 47 height 16
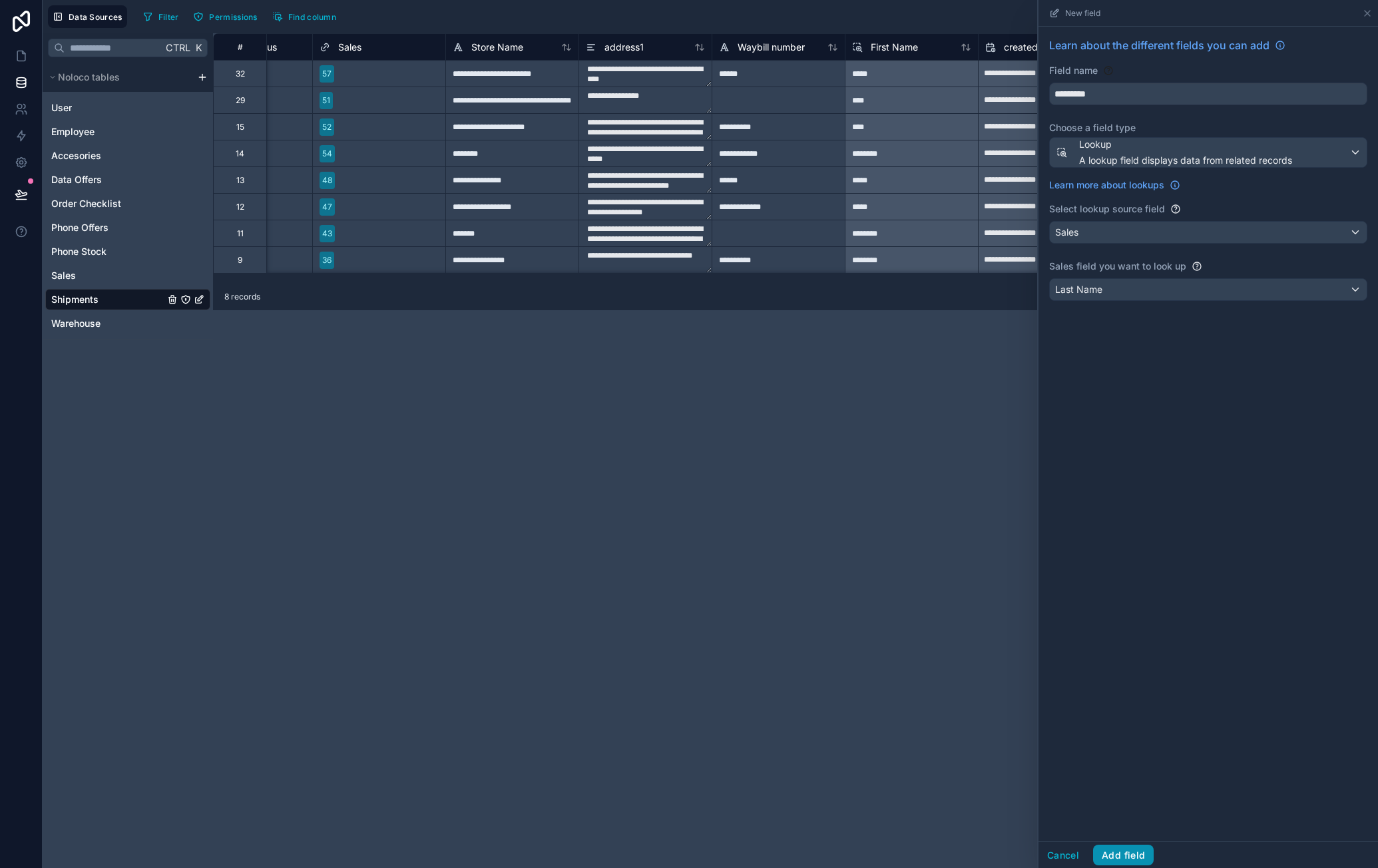
click at [1109, 864] on button "Add field" at bounding box center [1123, 855] width 60 height 22
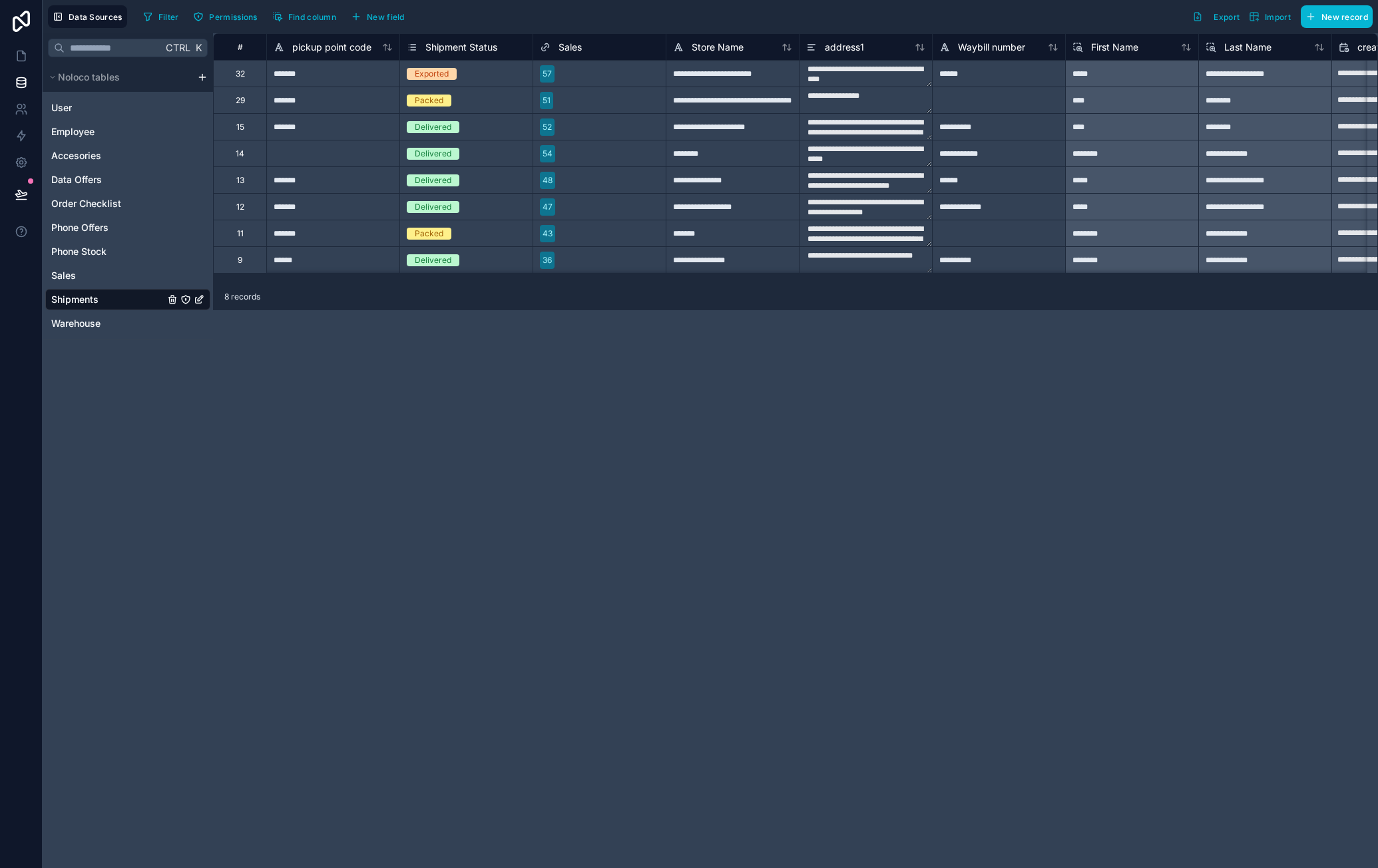
scroll to position [0, 363]
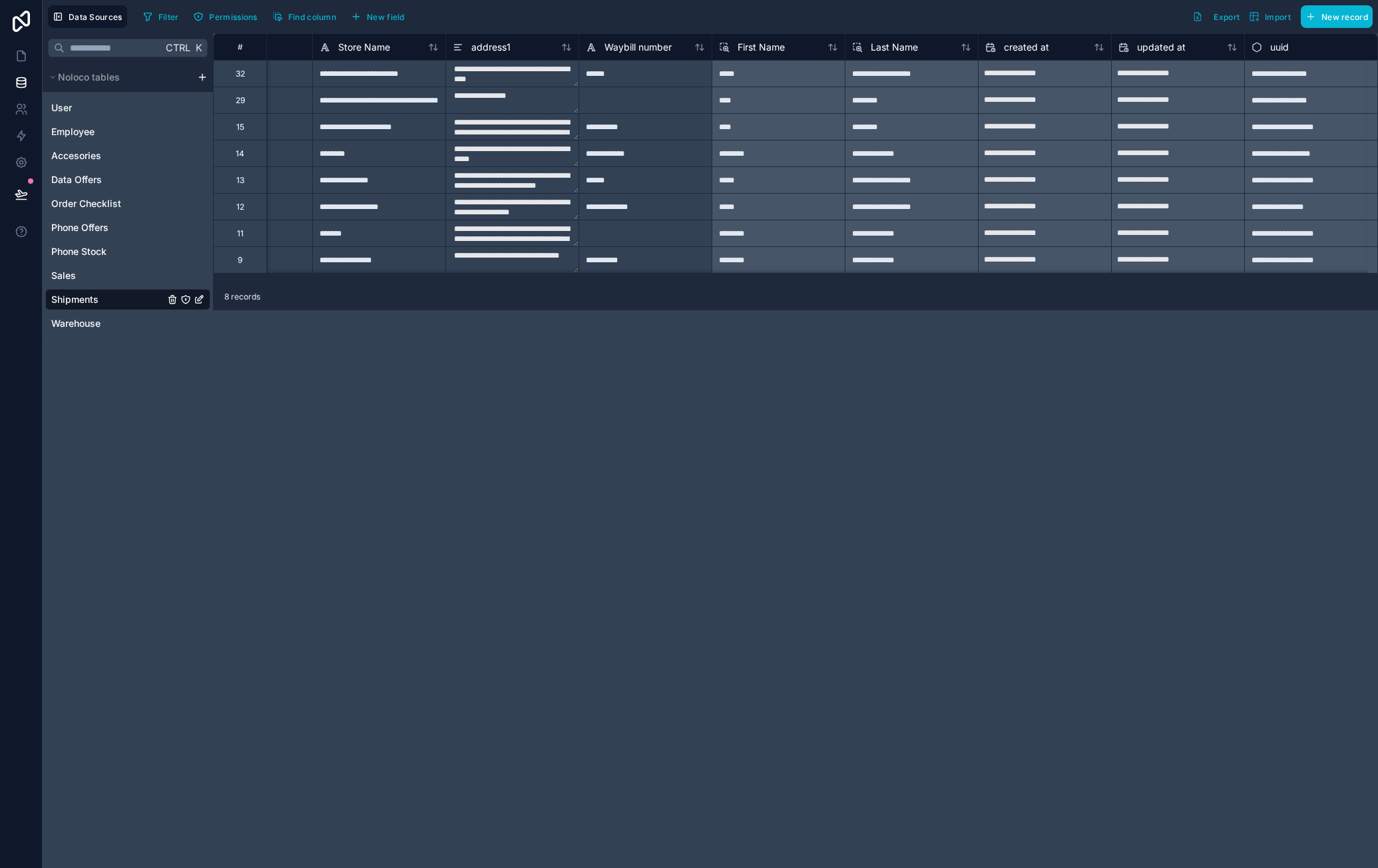
click at [379, 27] on div "Data Sources Filter Permissions Find column New field Export Import New record" at bounding box center [709, 16] width 1335 height 33
click at [377, 22] on button "New field" at bounding box center [377, 16] width 63 height 20
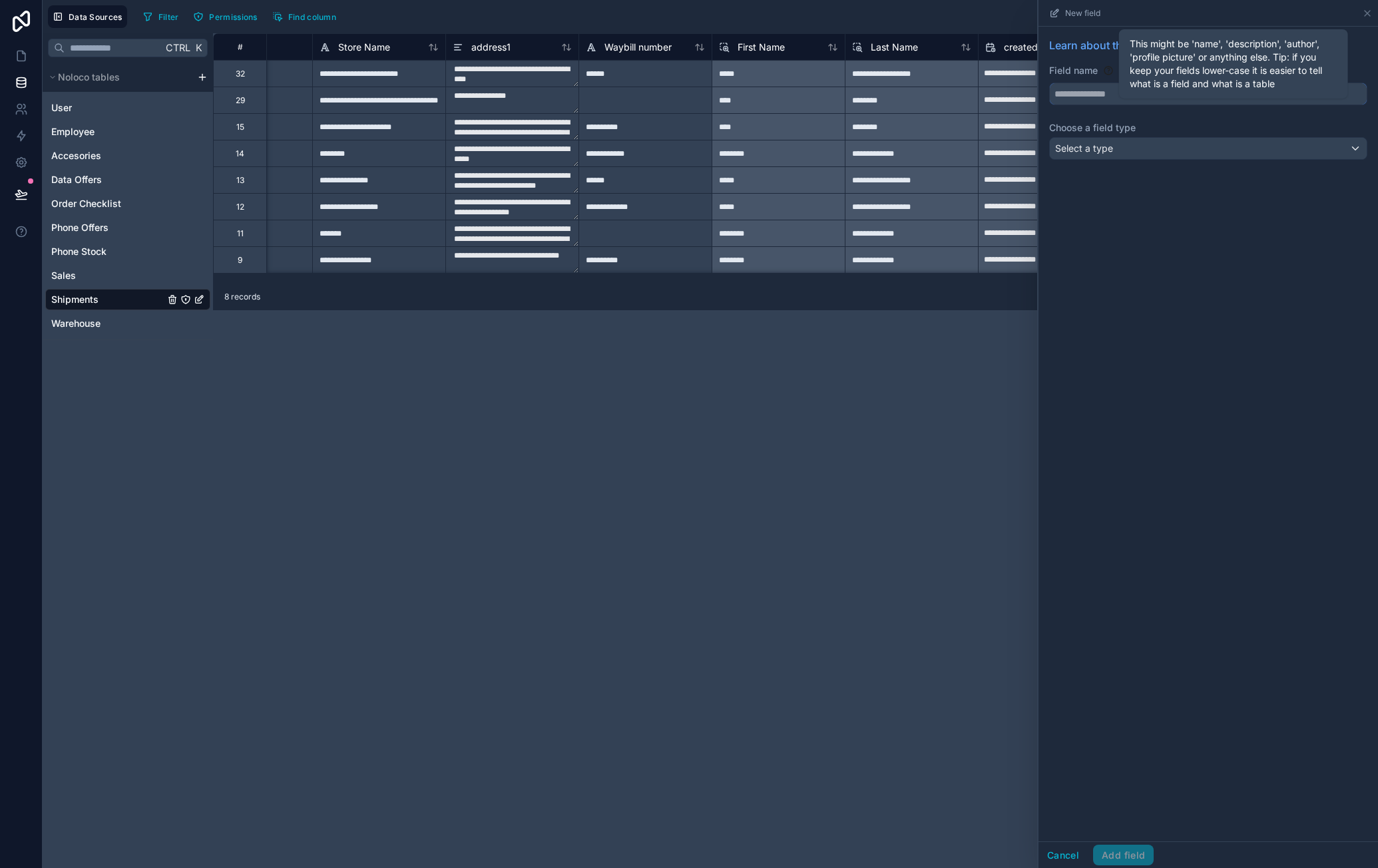
click at [1117, 93] on input "text" at bounding box center [1208, 94] width 317 height 22
click at [1049, 83] on button "******" at bounding box center [1208, 94] width 318 height 22
type input "**********"
click at [1127, 159] on div "**********" at bounding box center [1208, 101] width 339 height 149
click at [1143, 151] on div "Select a type" at bounding box center [1208, 148] width 317 height 22
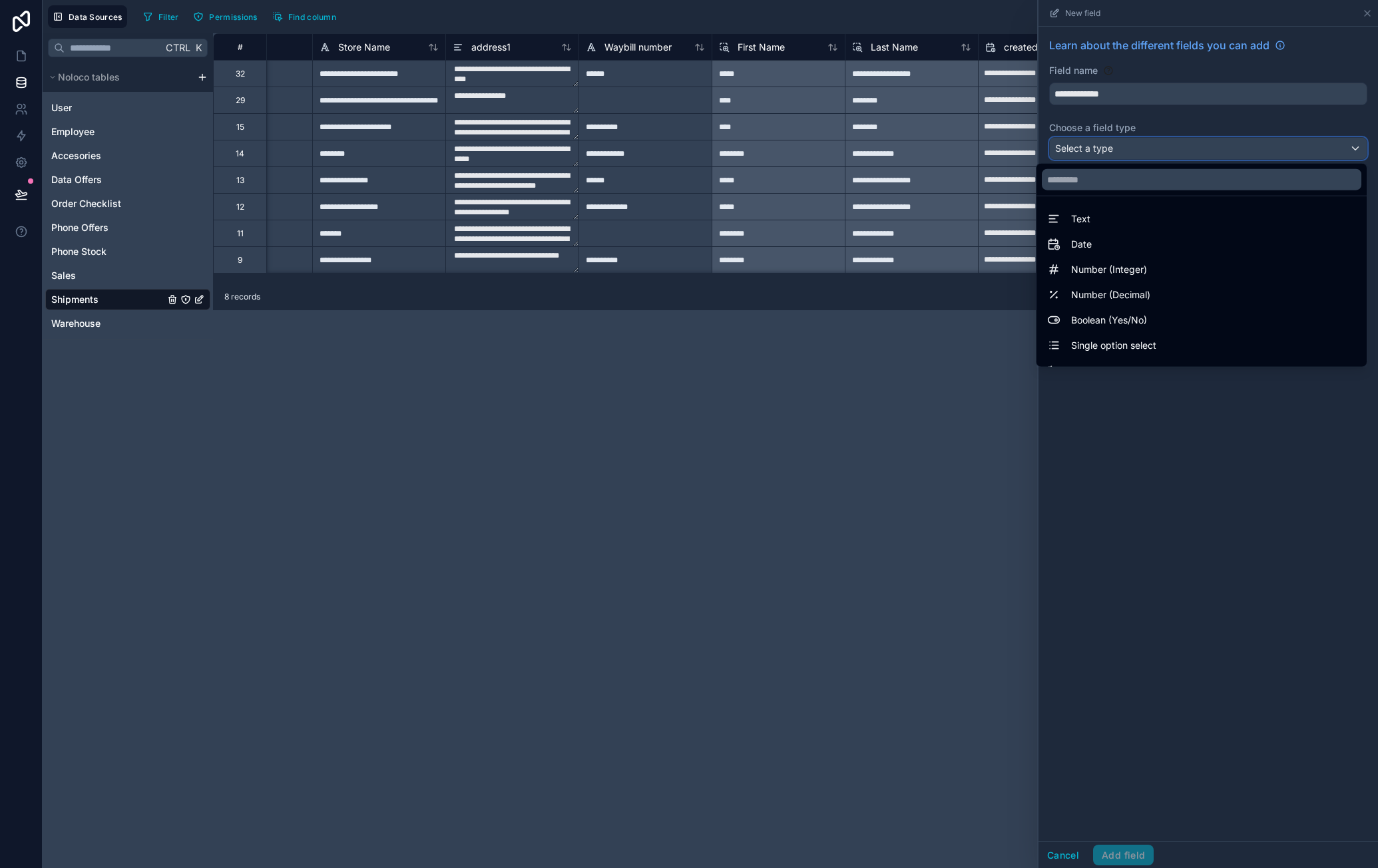
scroll to position [386, 0]
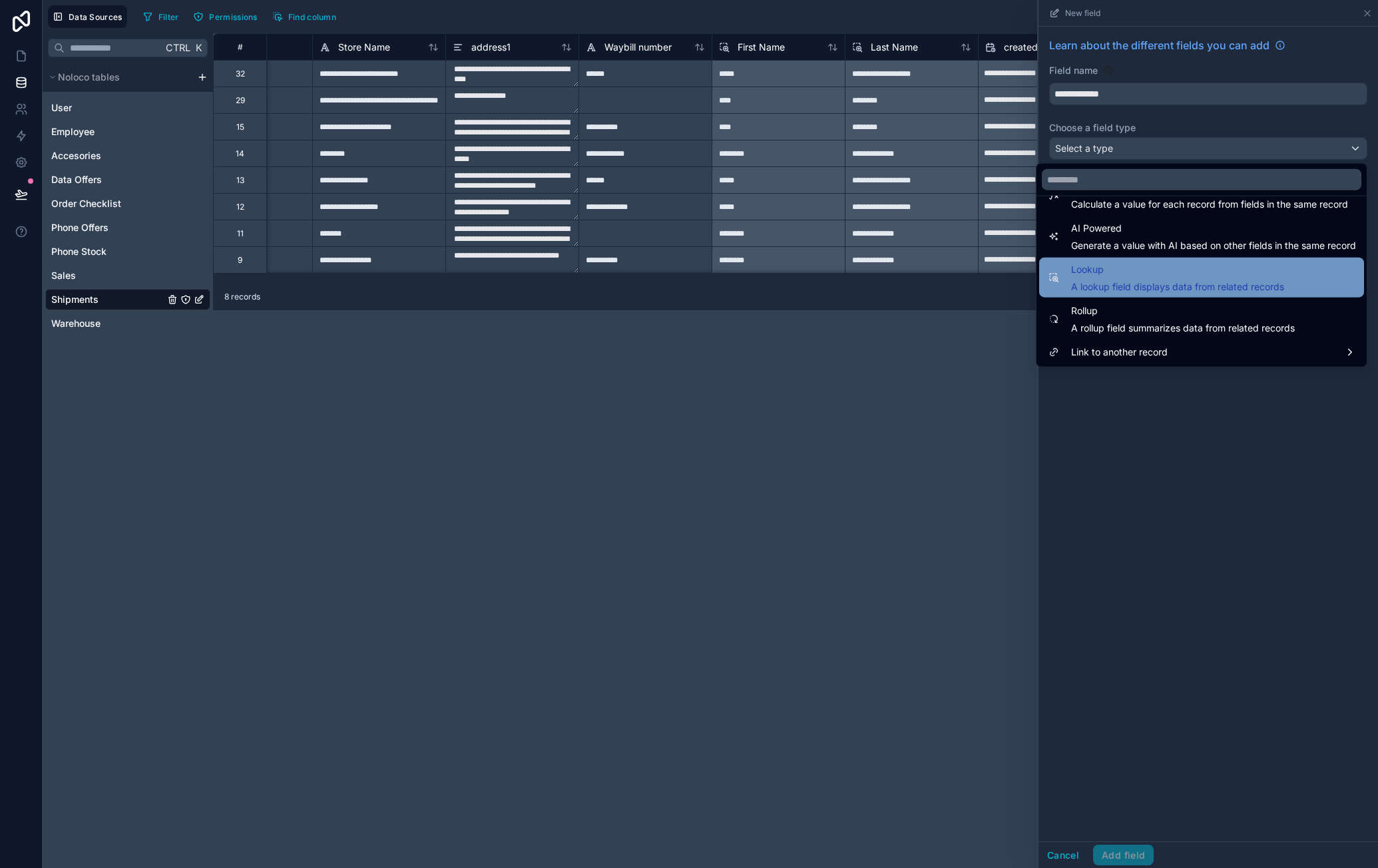
click at [1155, 284] on span "A lookup field displays data from related records" at bounding box center [1177, 287] width 213 height 13
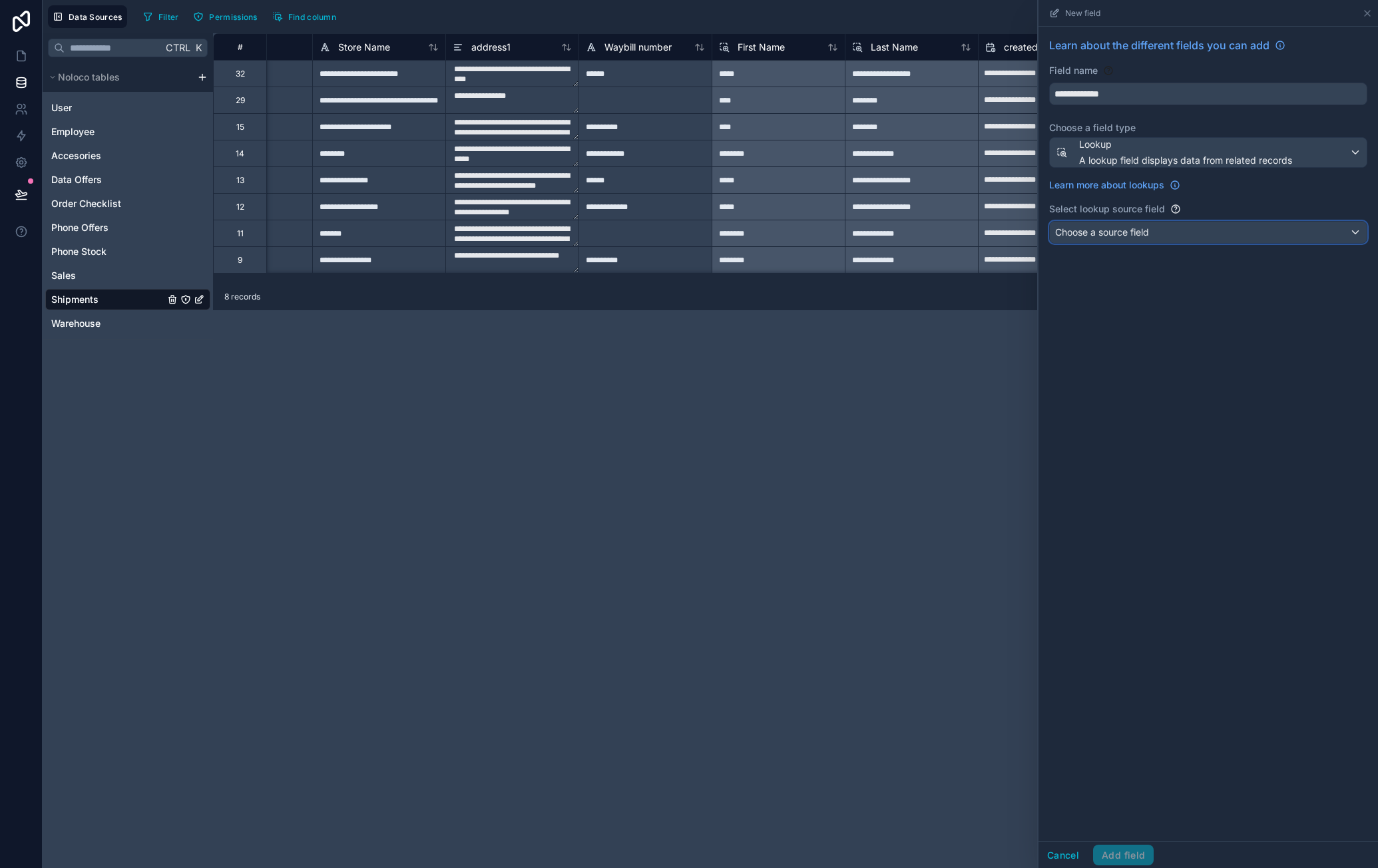
click at [1151, 239] on div "Choose a source field" at bounding box center [1208, 232] width 317 height 22
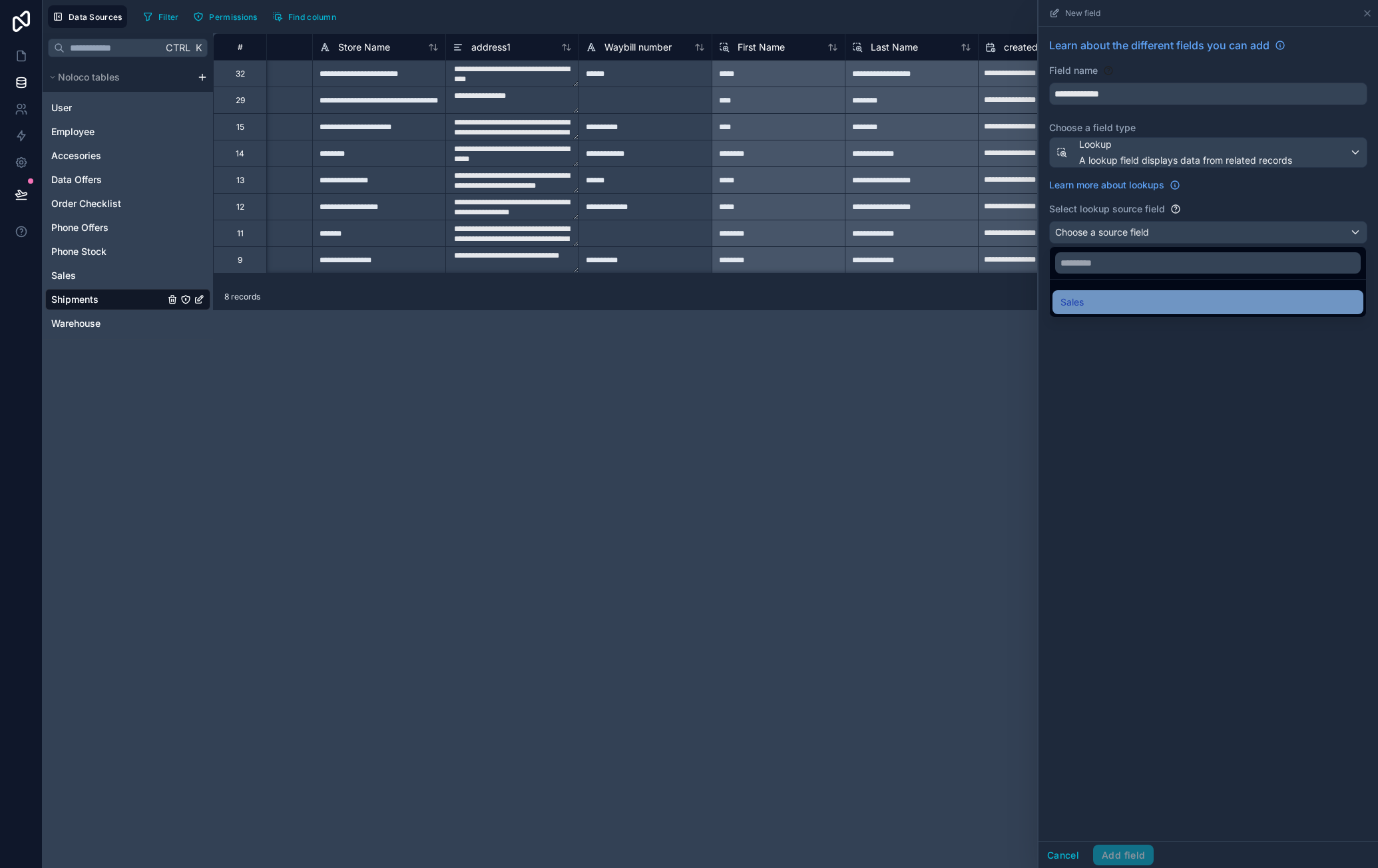
click at [1145, 299] on div "Sales" at bounding box center [1208, 301] width 295 height 16
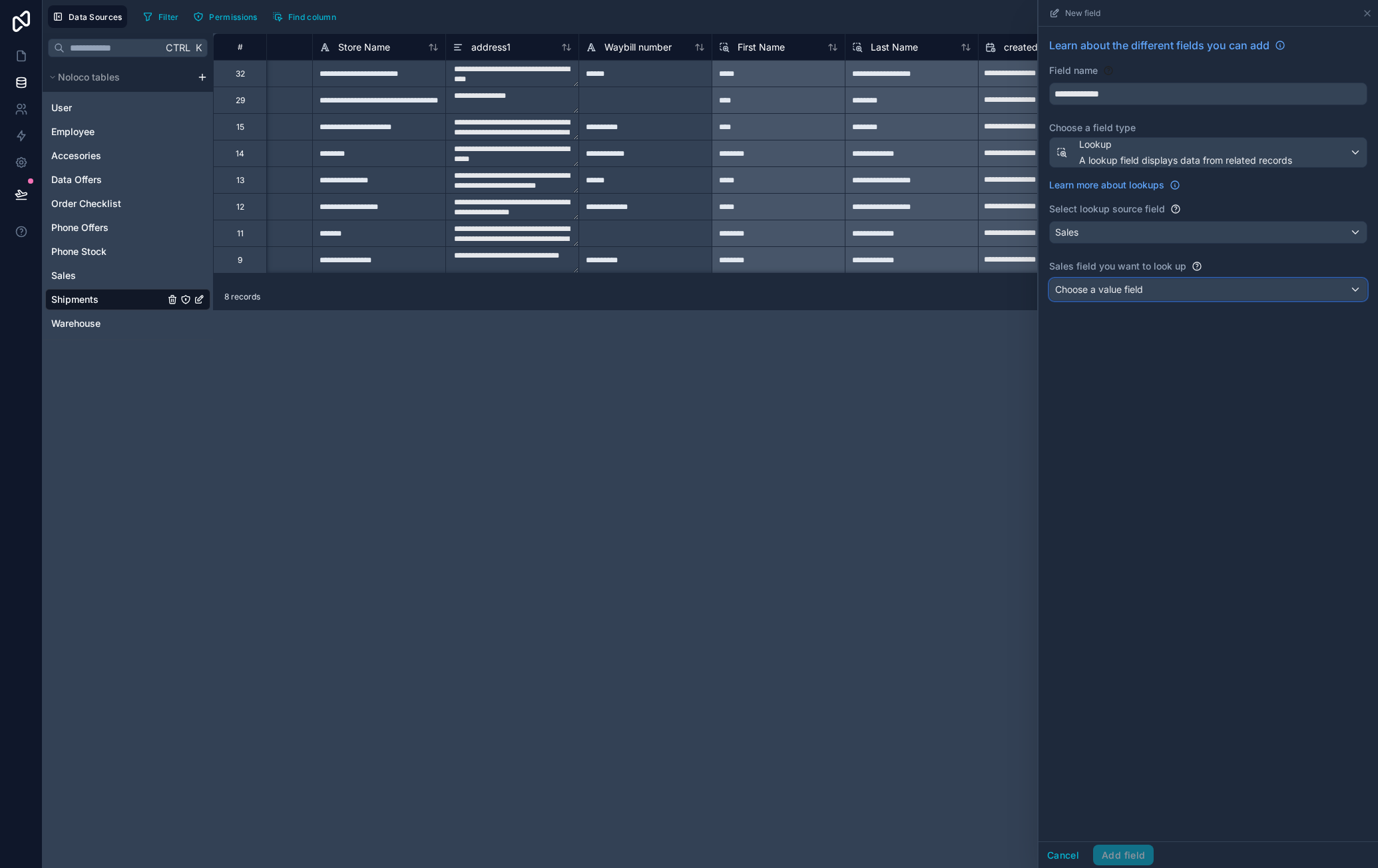
click at [1137, 284] on span "Choose a value field" at bounding box center [1099, 289] width 88 height 11
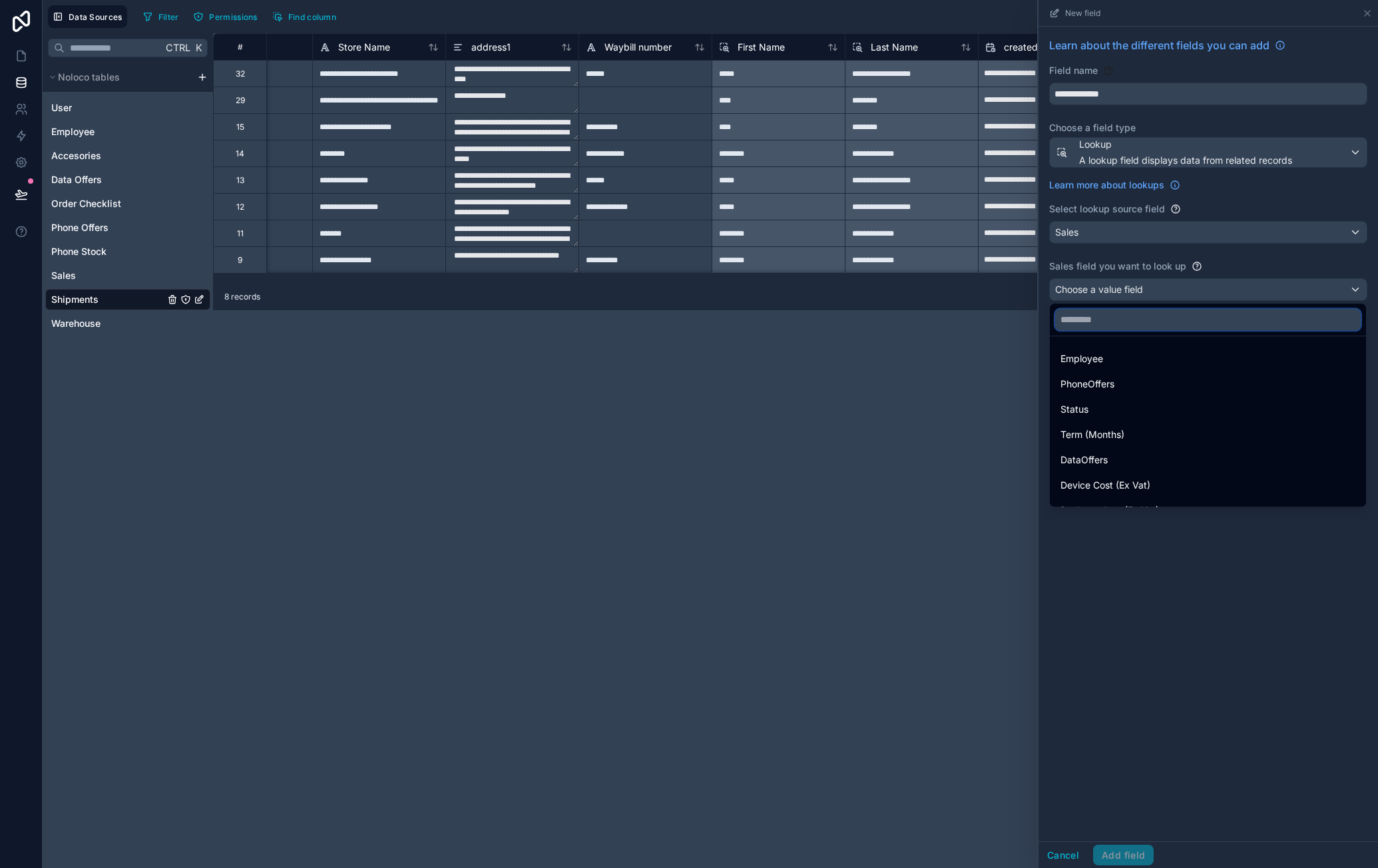
click at [1130, 317] on input "text" at bounding box center [1208, 319] width 305 height 22
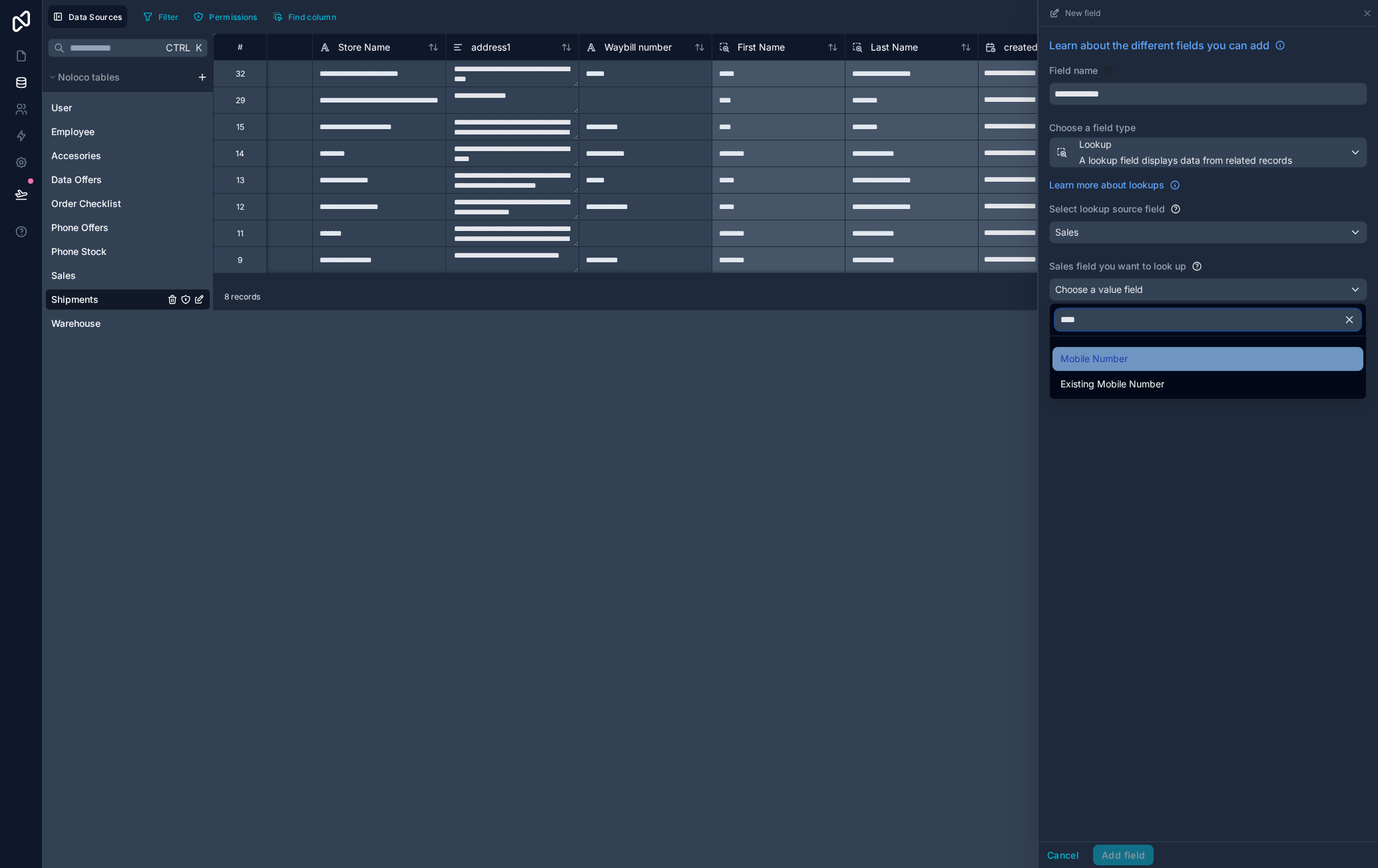
type input "****"
click at [1117, 356] on span "Mobile Number" at bounding box center [1094, 358] width 67 height 16
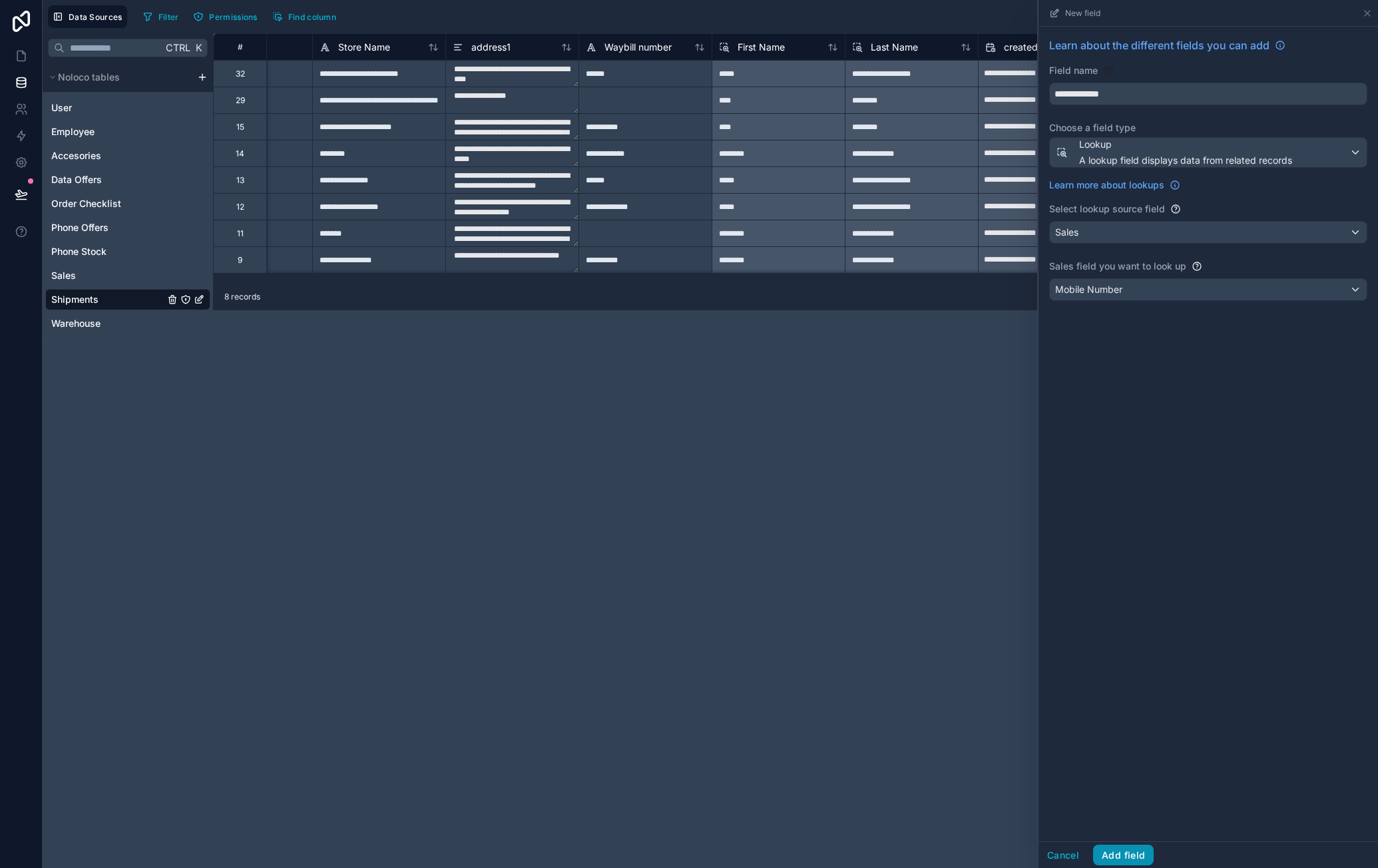
click at [1144, 855] on button "Add field" at bounding box center [1123, 855] width 60 height 22
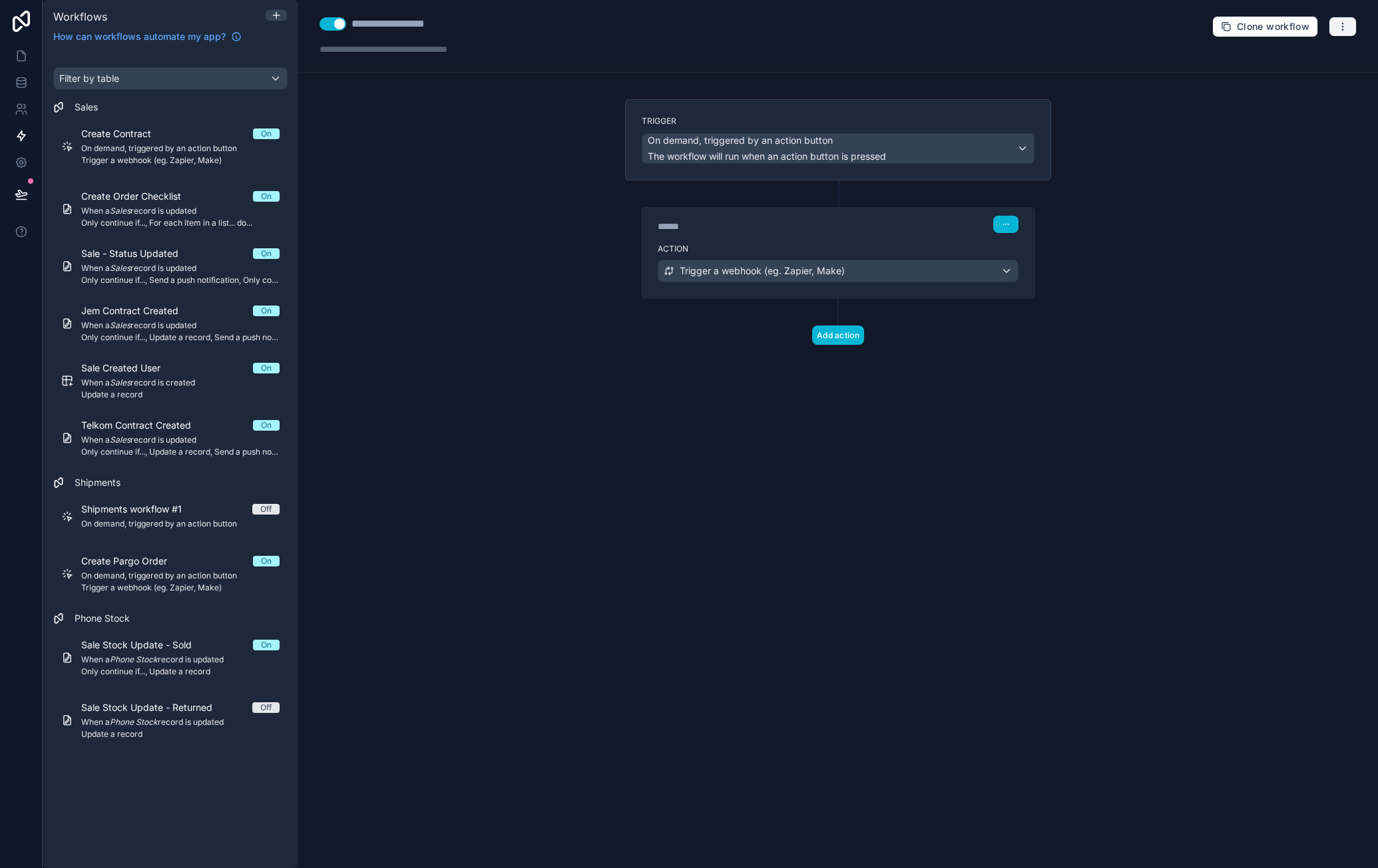
click at [1348, 27] on button "button" at bounding box center [1342, 26] width 28 height 20
click at [1304, 58] on span "Test workflow" at bounding box center [1307, 57] width 64 height 10
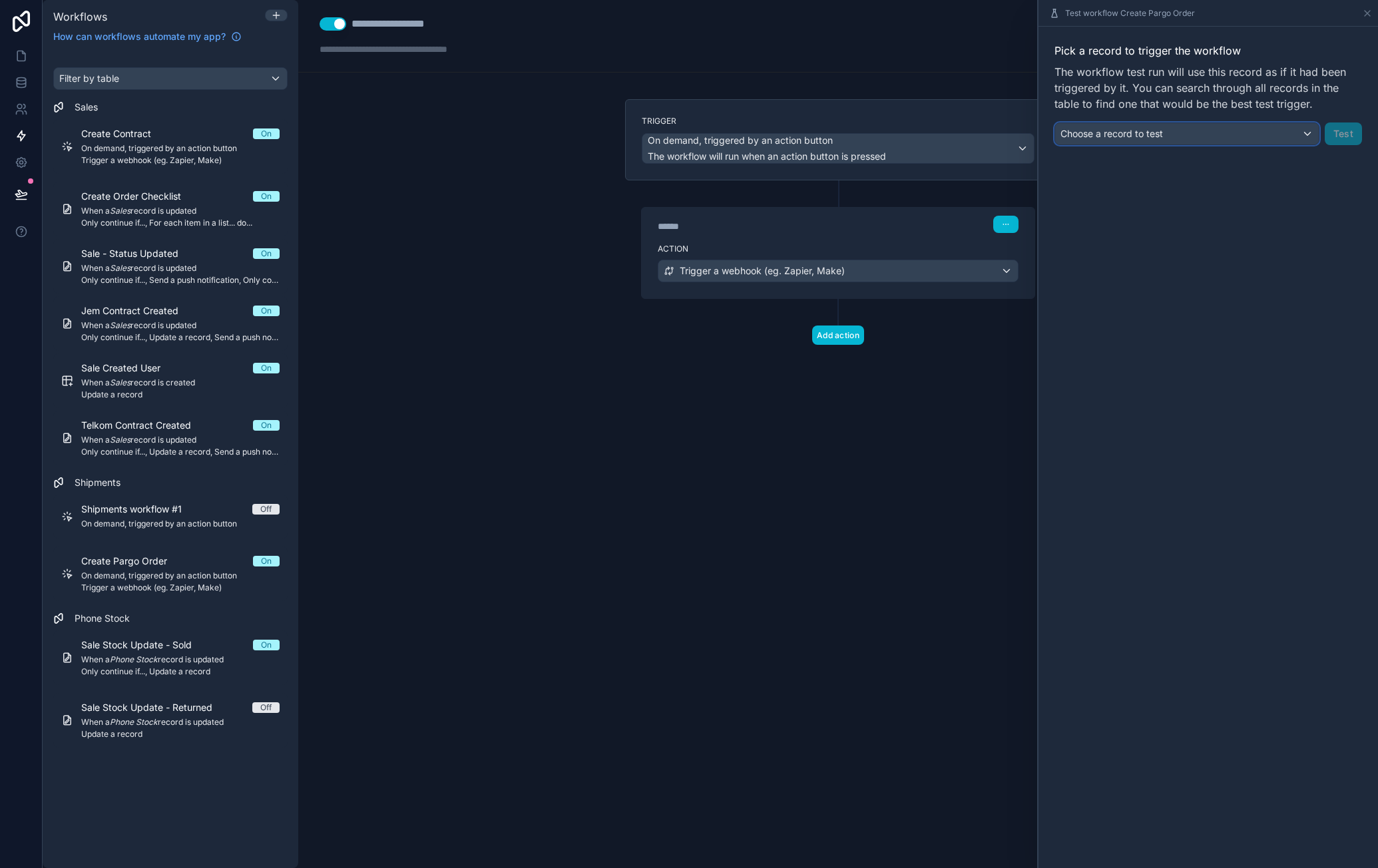
click at [1203, 132] on div "Choose a record to test" at bounding box center [1187, 133] width 264 height 22
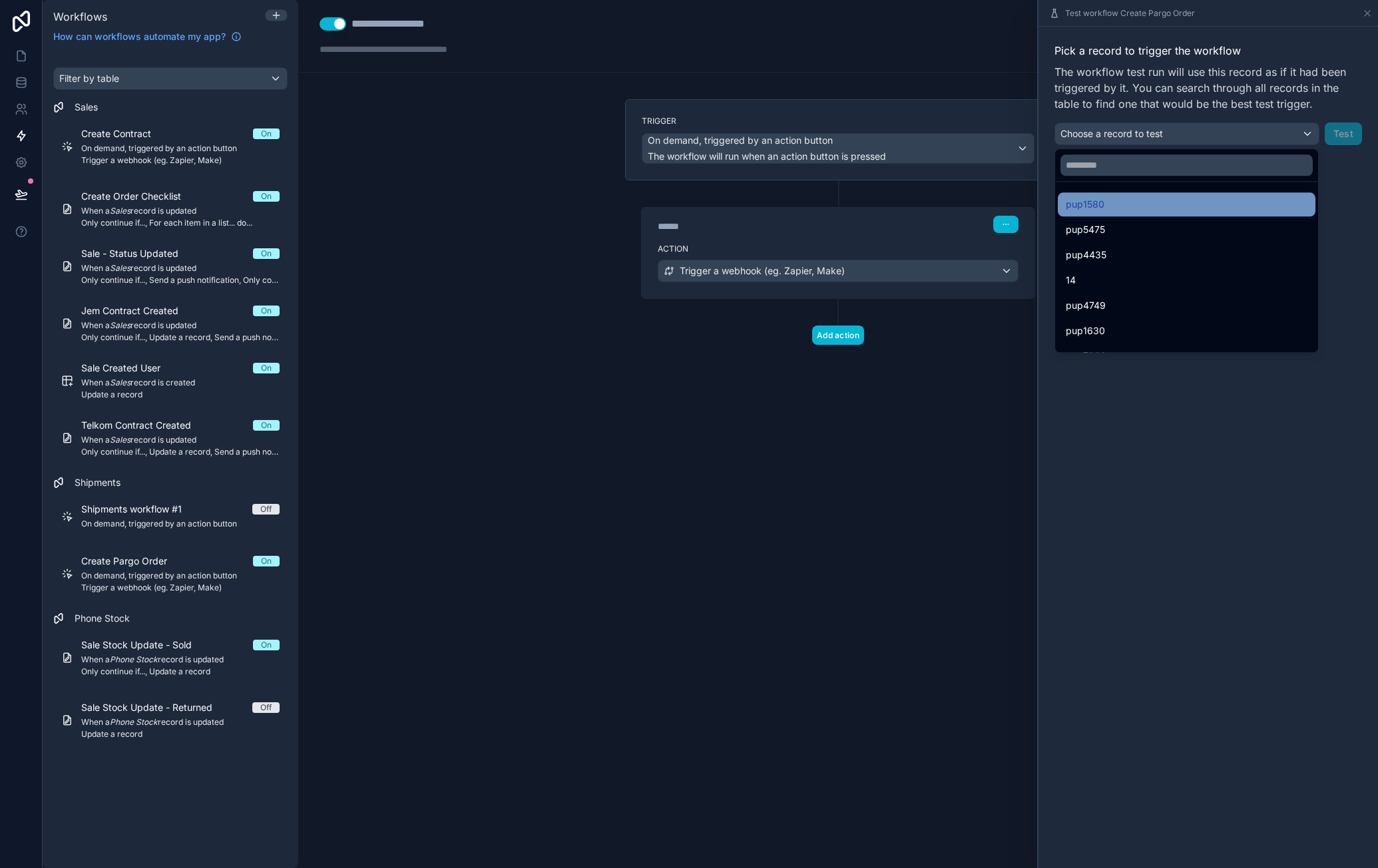
click at [1145, 202] on div "pup1580" at bounding box center [1186, 204] width 242 height 16
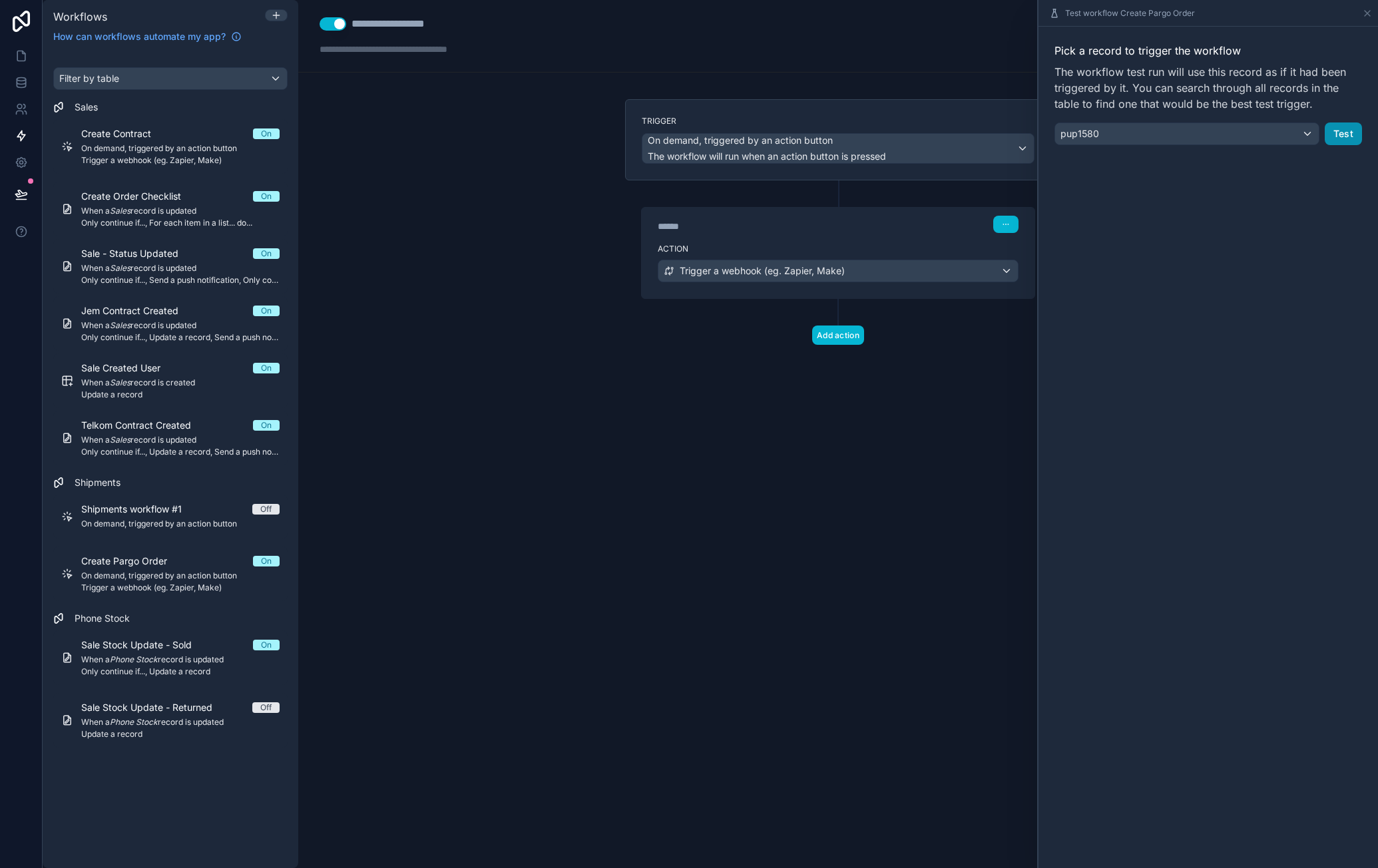
click at [1350, 136] on button "Test" at bounding box center [1343, 134] width 37 height 22
